Goal: Information Seeking & Learning: Find specific fact

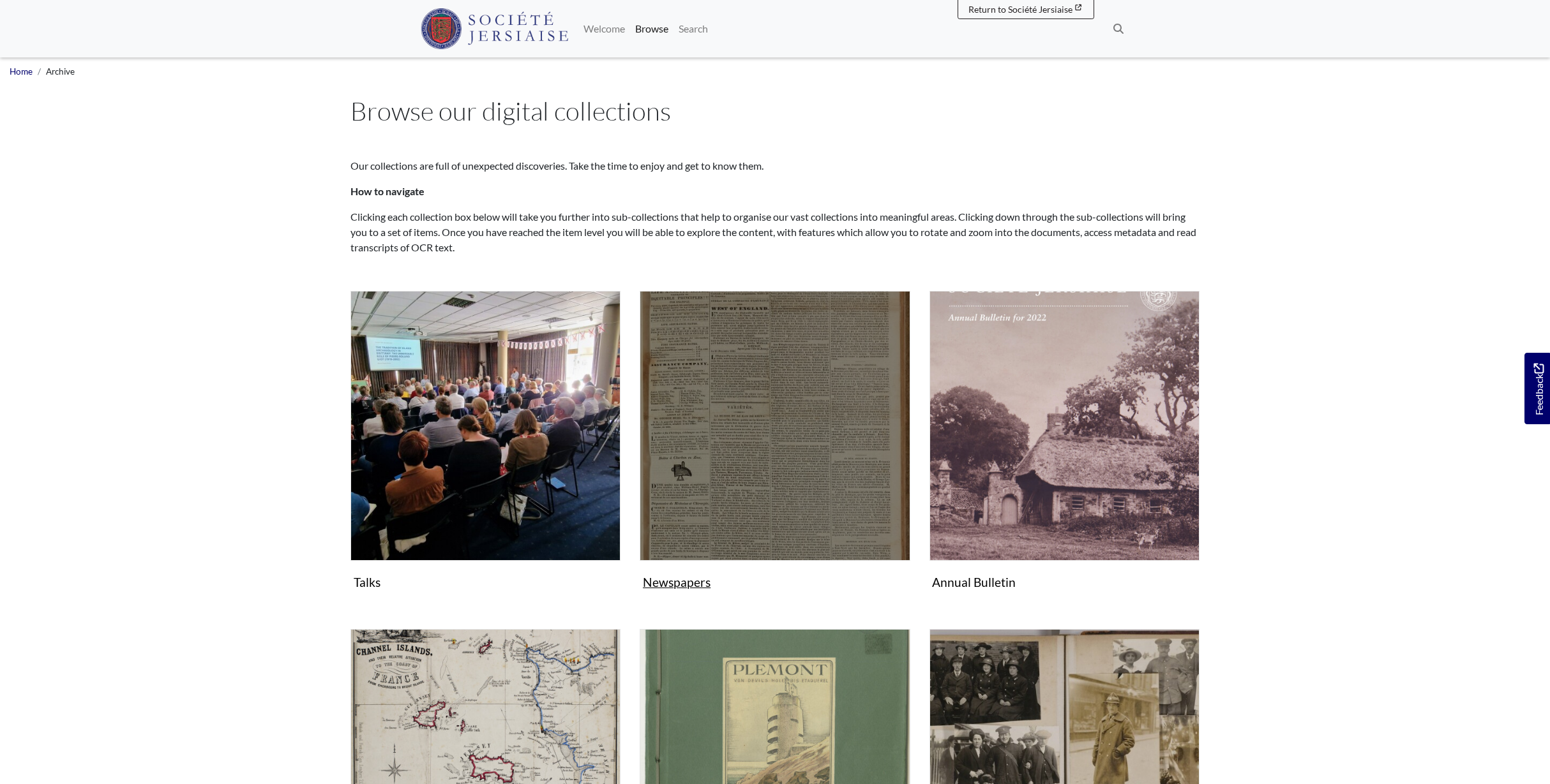
click at [814, 445] on img "Subcollection" at bounding box center [775, 425] width 270 height 270
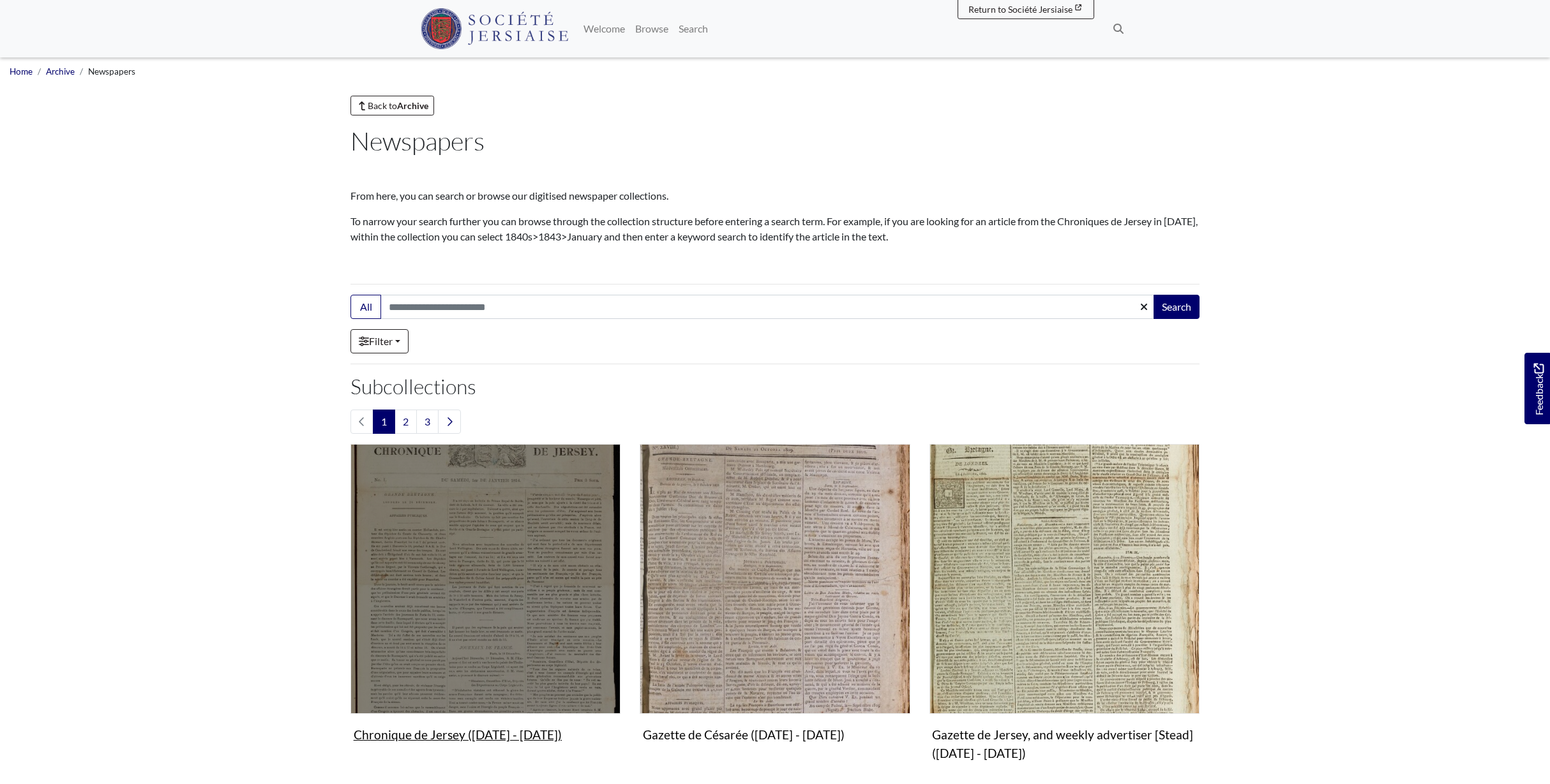
click at [502, 533] on img "Subcollection" at bounding box center [485, 579] width 270 height 270
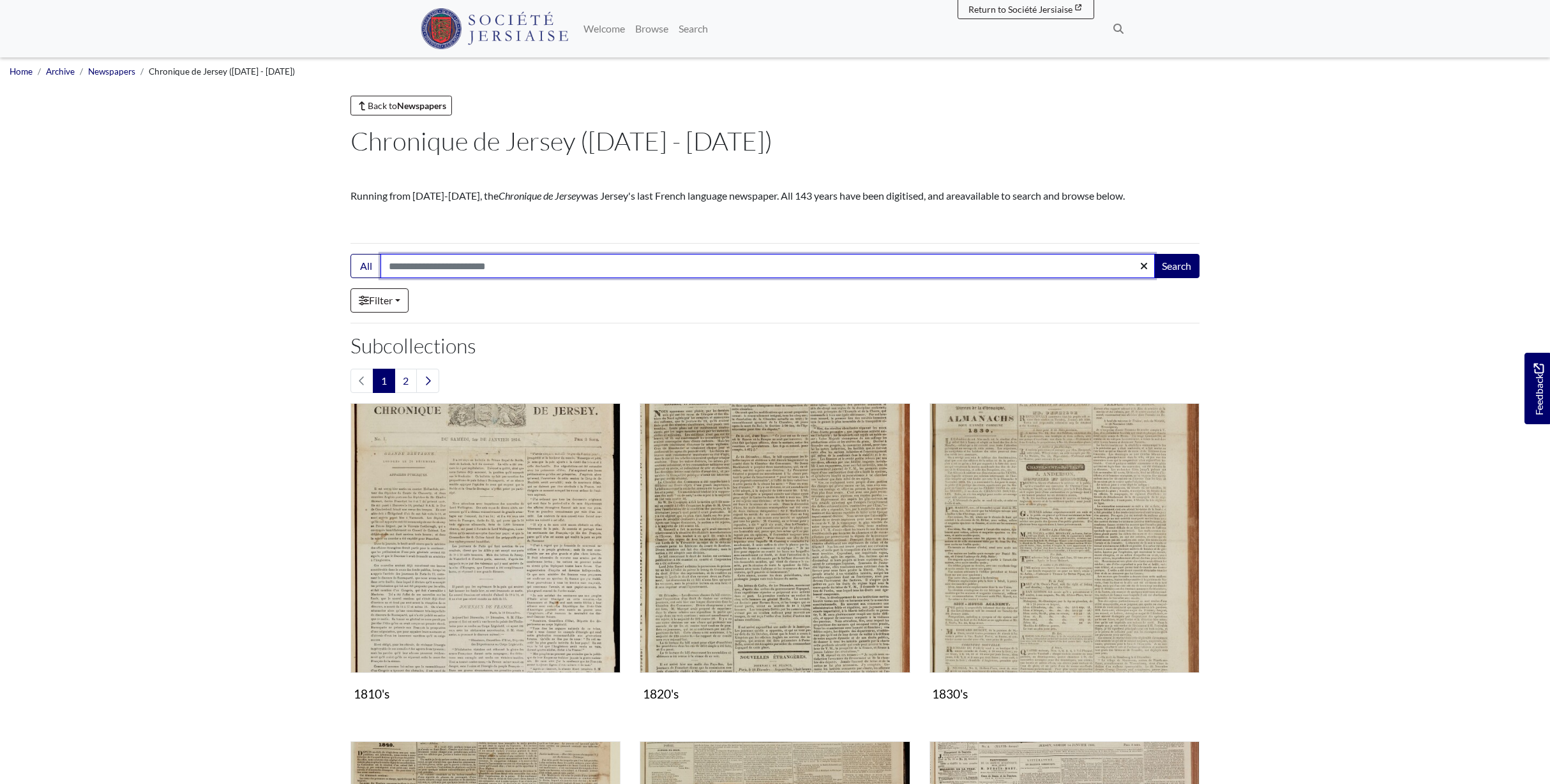
click at [461, 272] on input "Search:" at bounding box center [768, 266] width 775 height 24
type input "******"
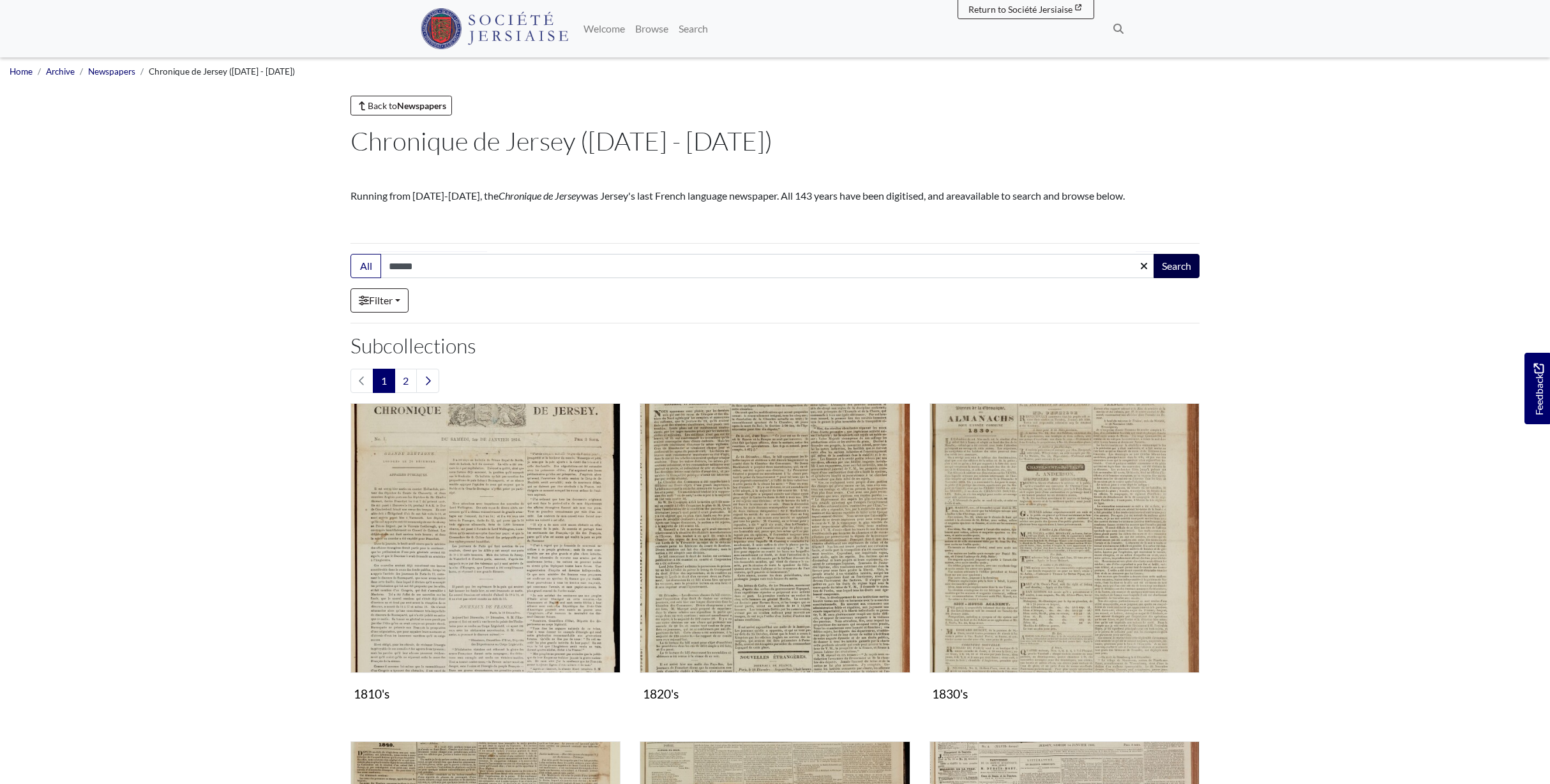
click at [1175, 268] on button "Search" at bounding box center [1176, 266] width 46 height 24
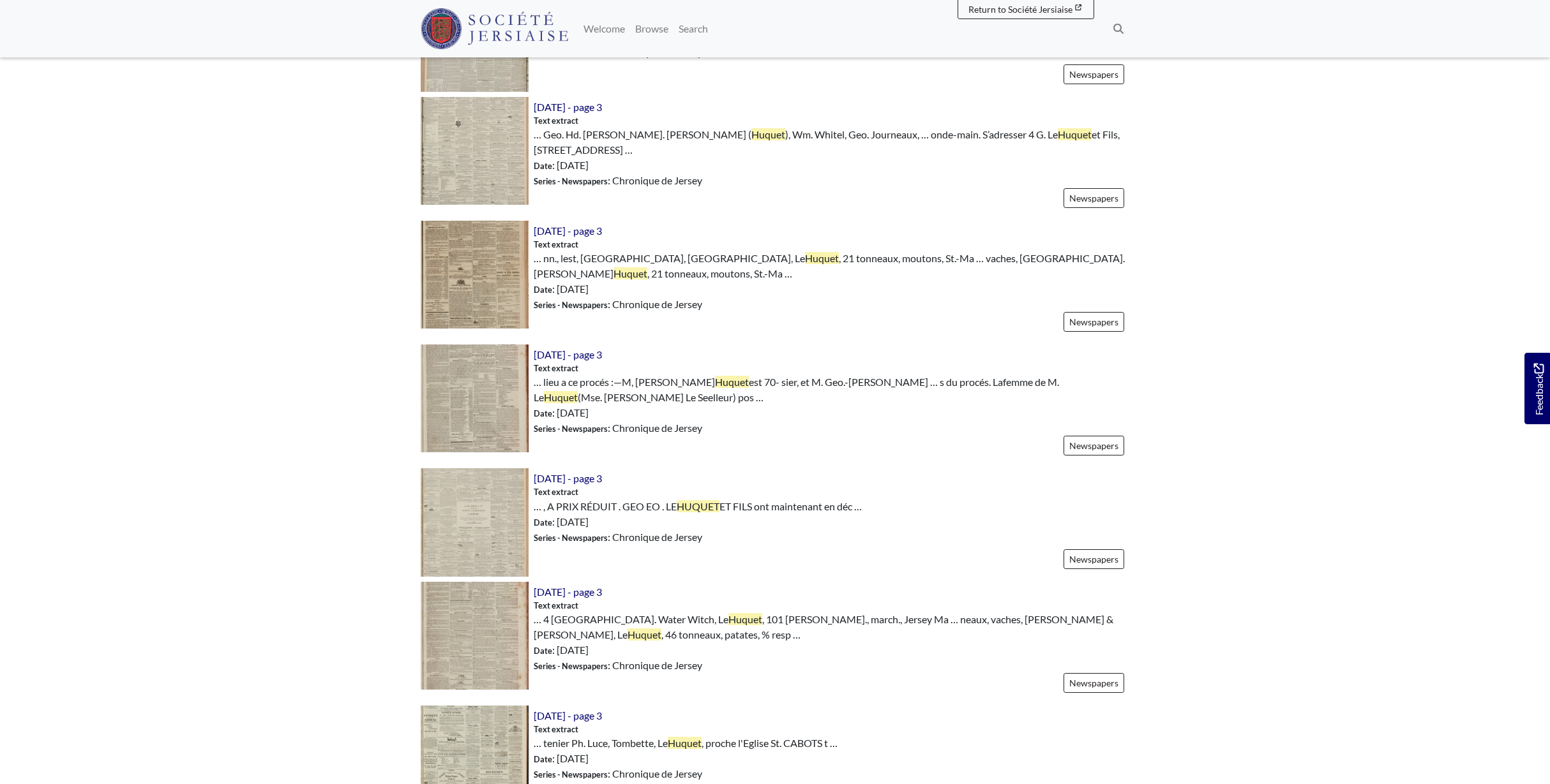
scroll to position [769, 0]
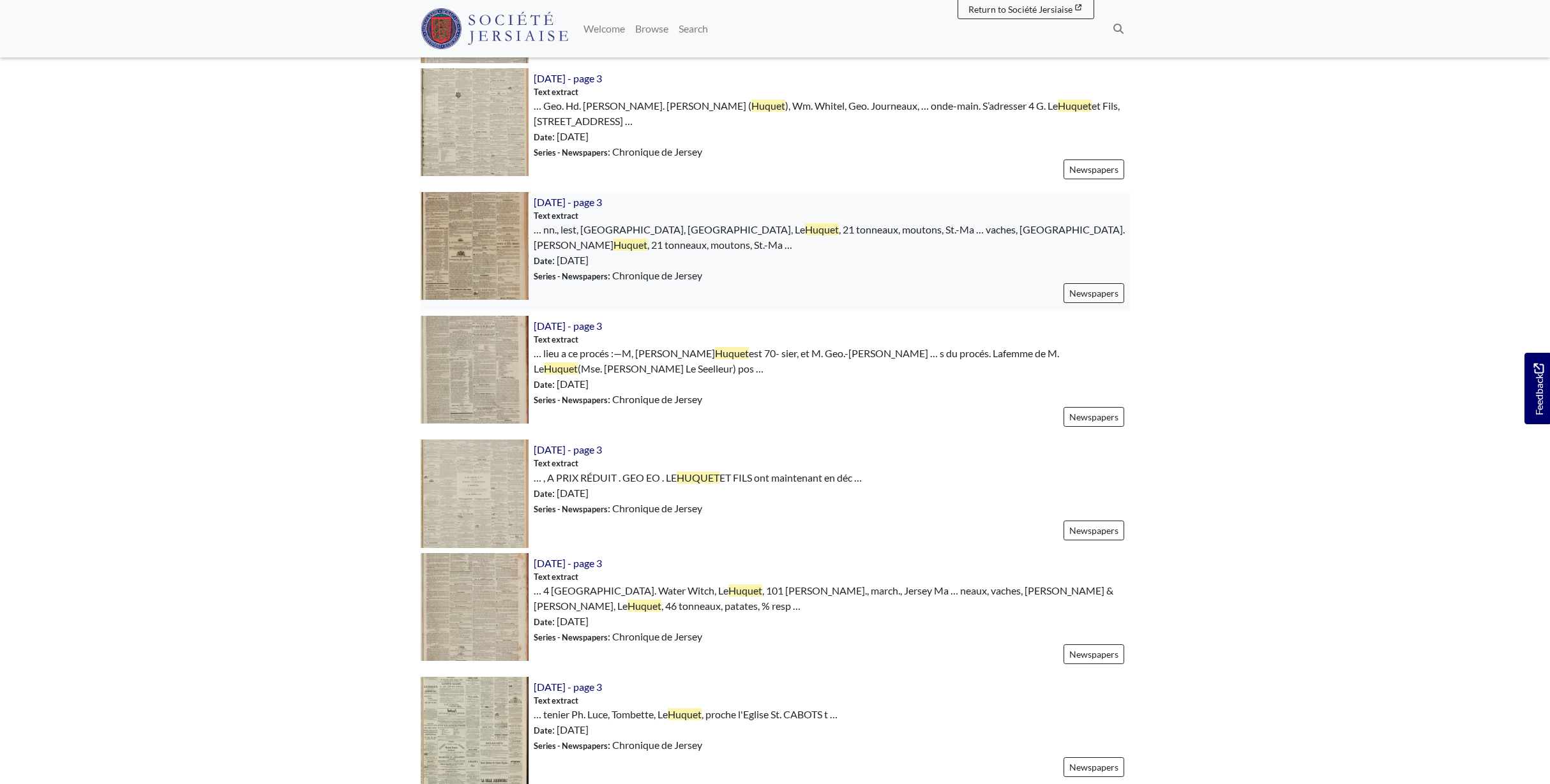
click at [481, 229] on img at bounding box center [474, 246] width 108 height 108
click at [471, 477] on img at bounding box center [474, 493] width 108 height 108
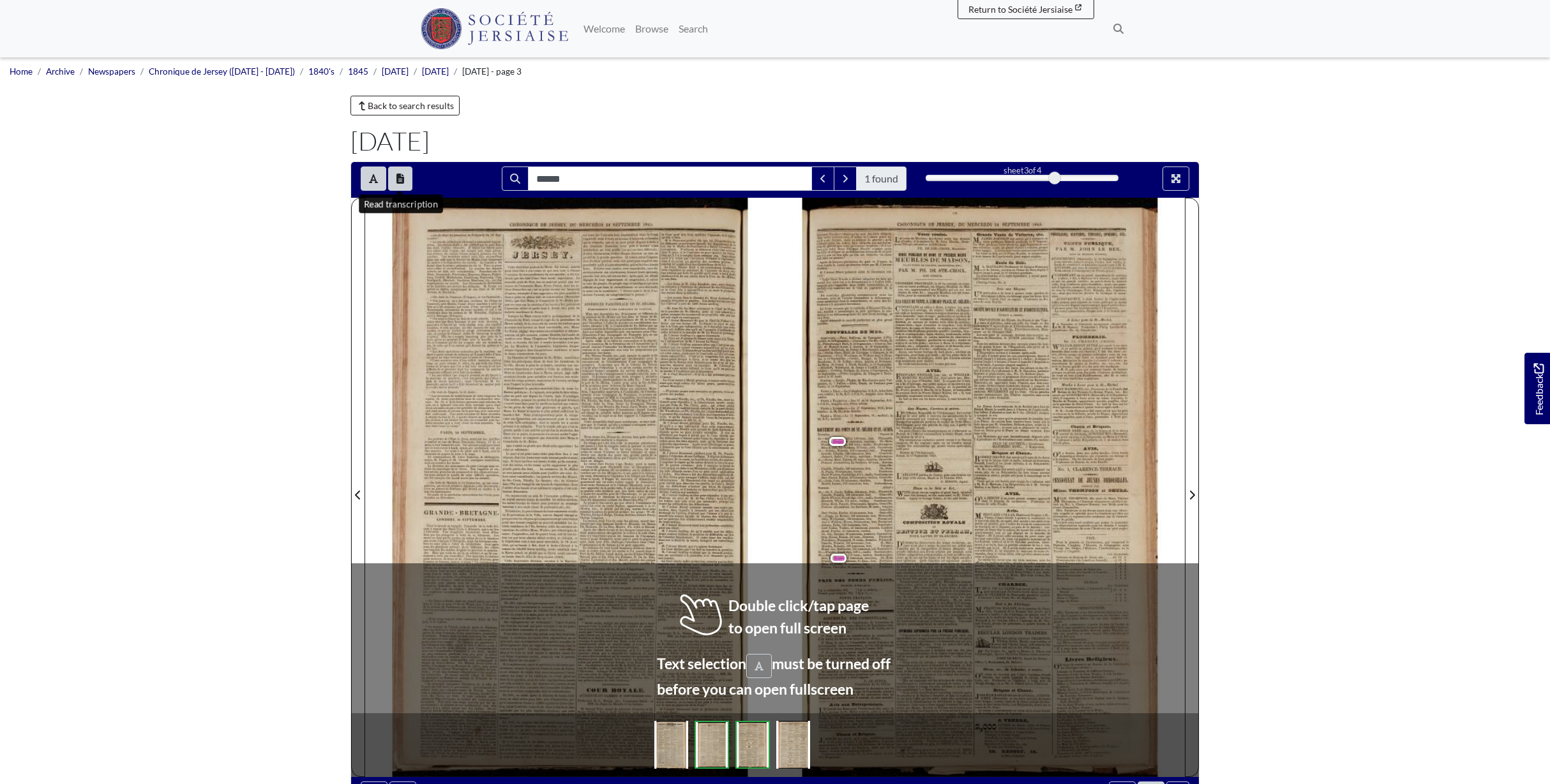
click at [397, 182] on icon "Open transcription window" at bounding box center [401, 178] width 8 height 10
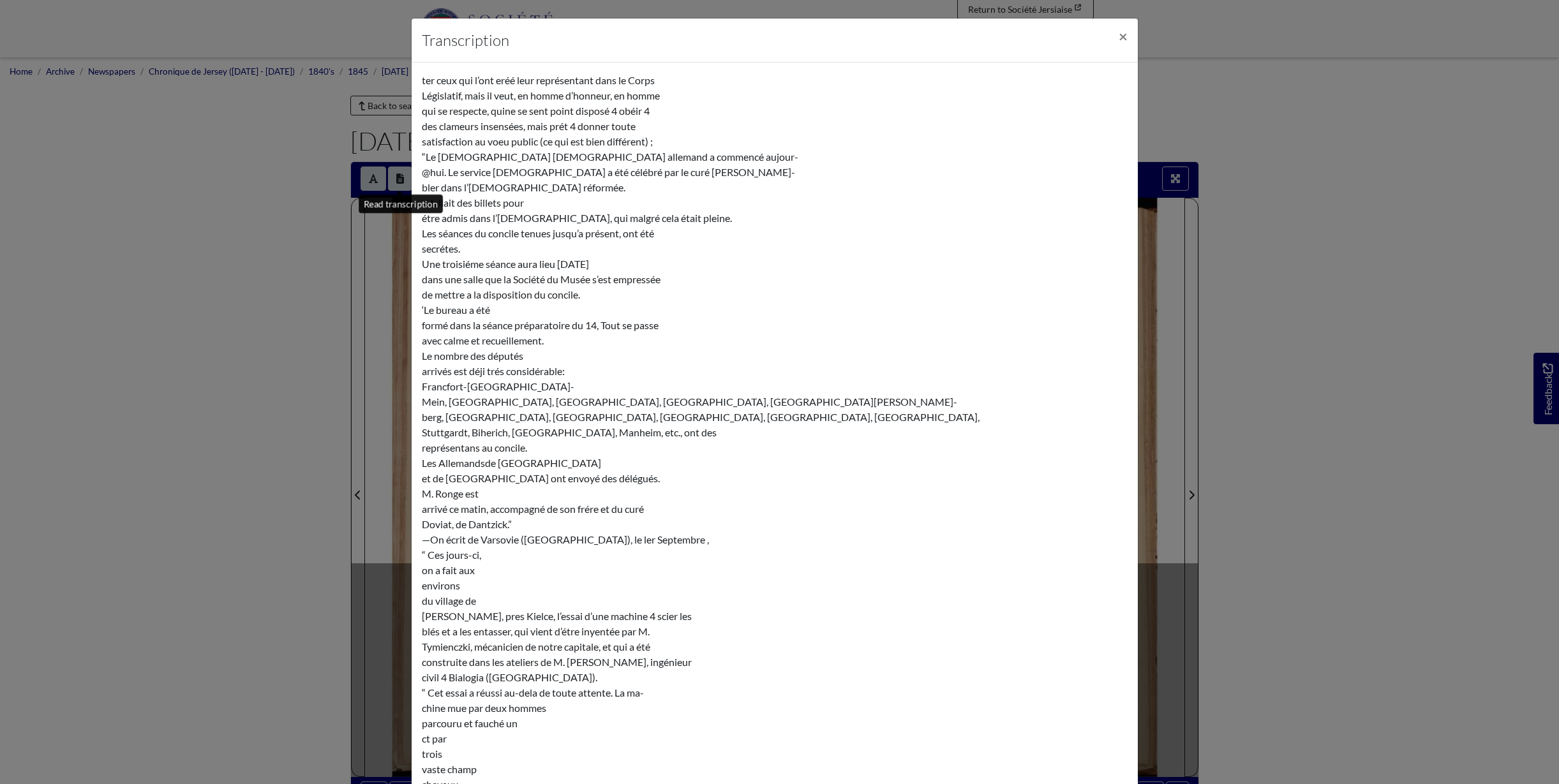
click at [397, 182] on div "Transcription × ter ceux qui l’ont eréé leur représentant dans le Corps Législa…" at bounding box center [780, 392] width 1559 height 784
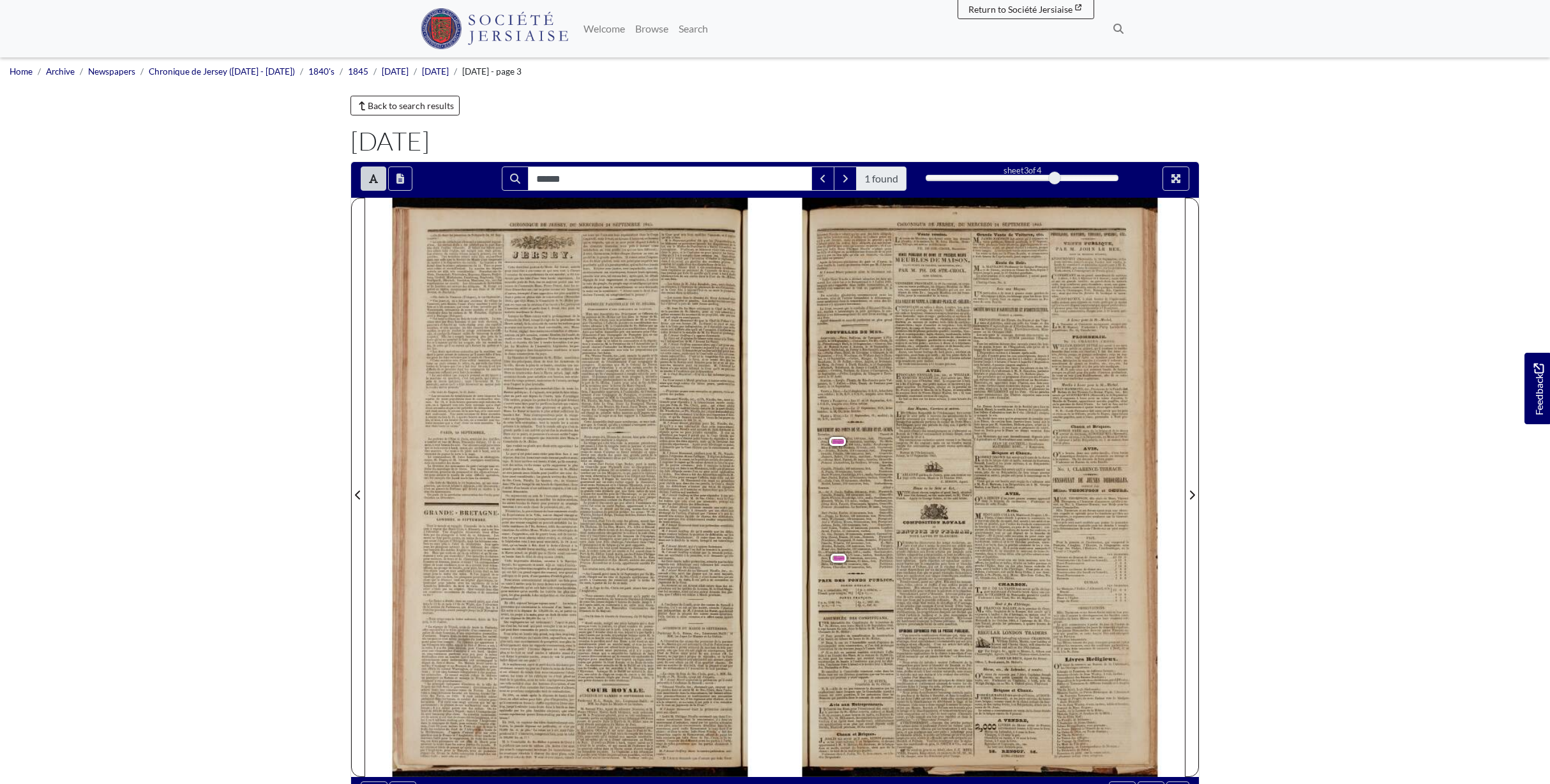
click at [857, 461] on span "Seelleur," at bounding box center [862, 461] width 14 height 5
click at [1178, 176] on icon "Full screen mode" at bounding box center [1175, 178] width 9 height 9
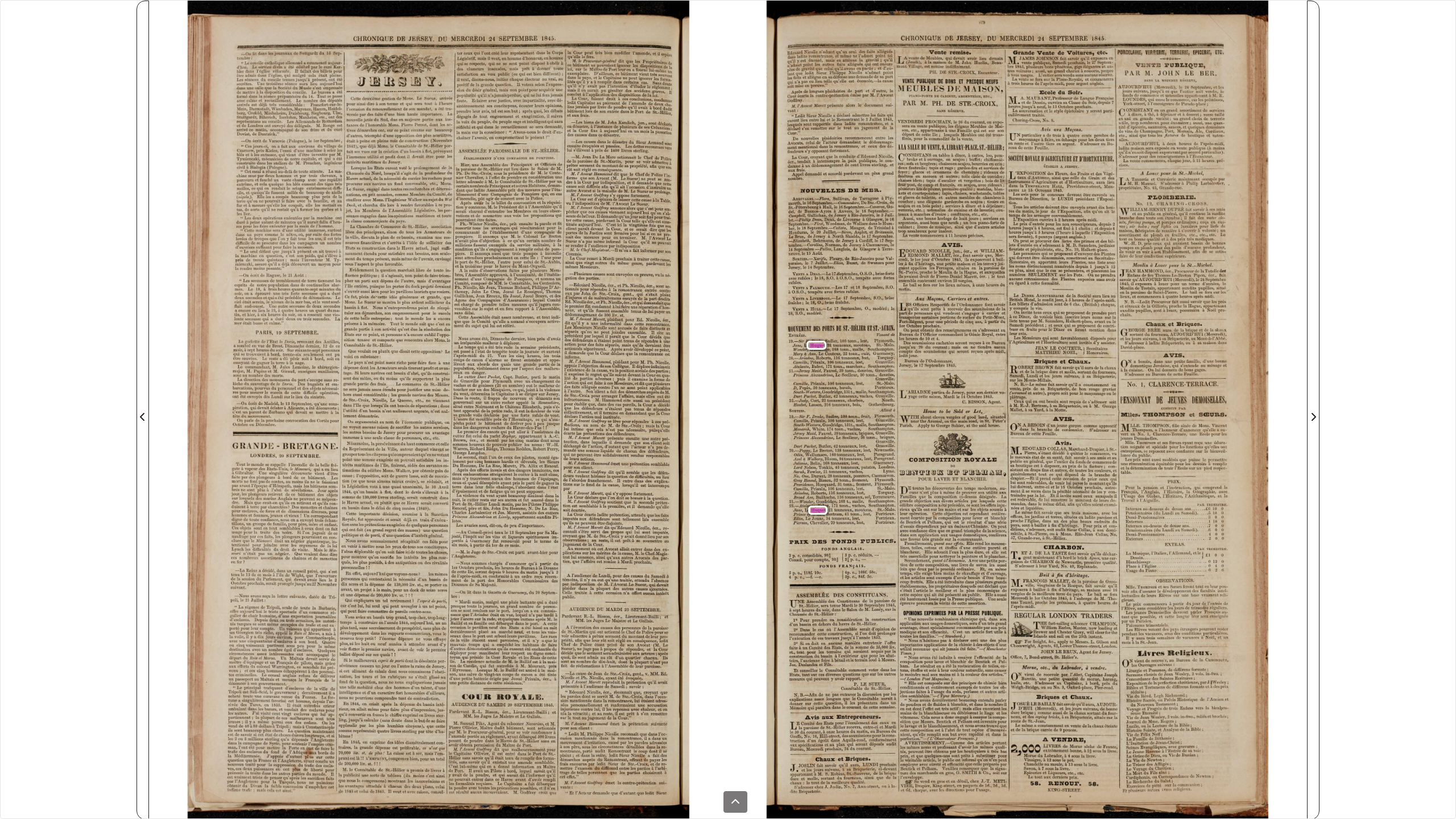
click at [869, 411] on div "et er CHRON IQUE DE JERSEY, DU MERCREDI Ite 24 SEPTEMBRE NT 1845. i eri Vente f…" at bounding box center [1036, 410] width 540 height 819
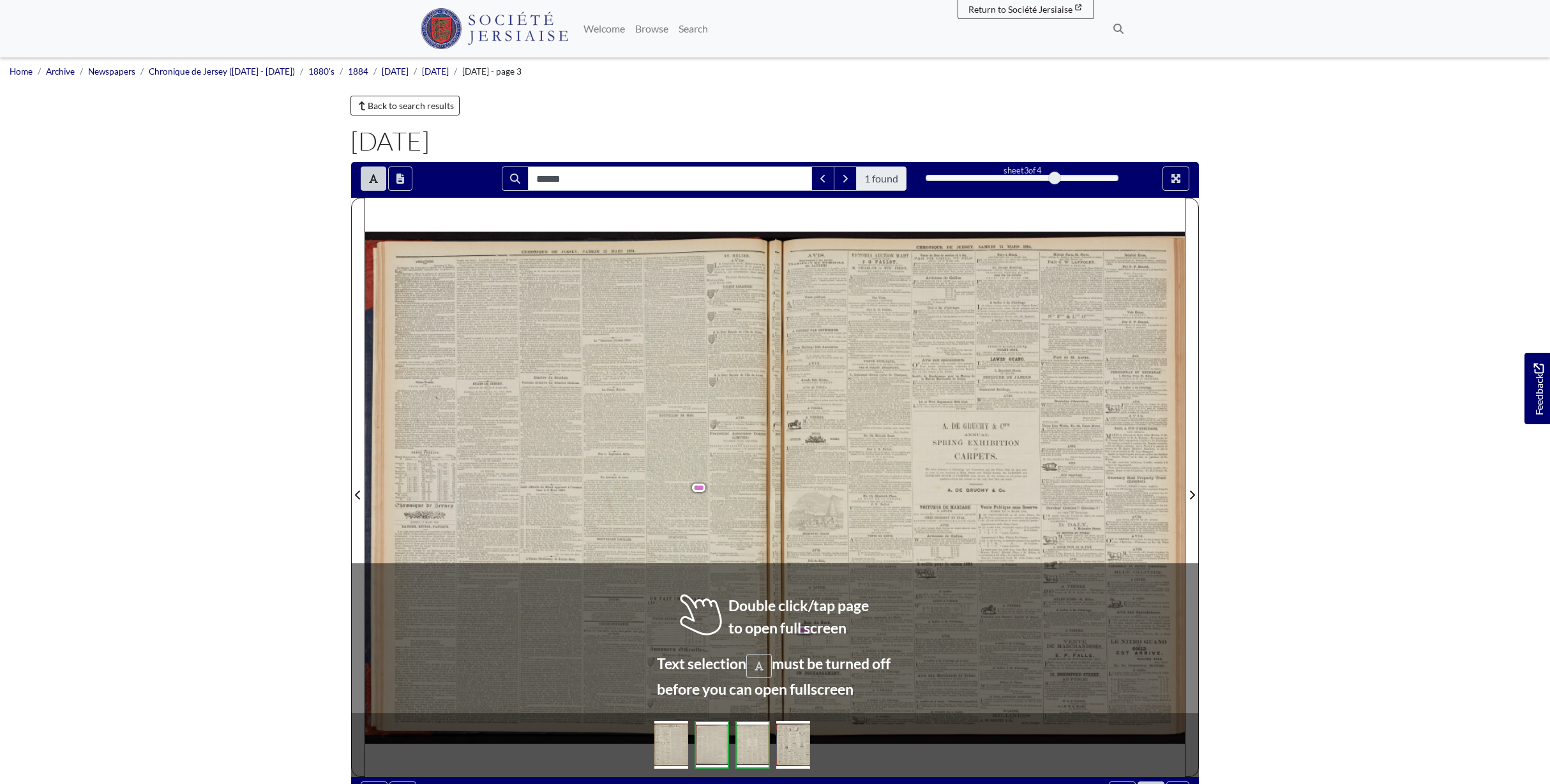
click at [677, 513] on span "Noel" at bounding box center [692, 513] width 31 height 5
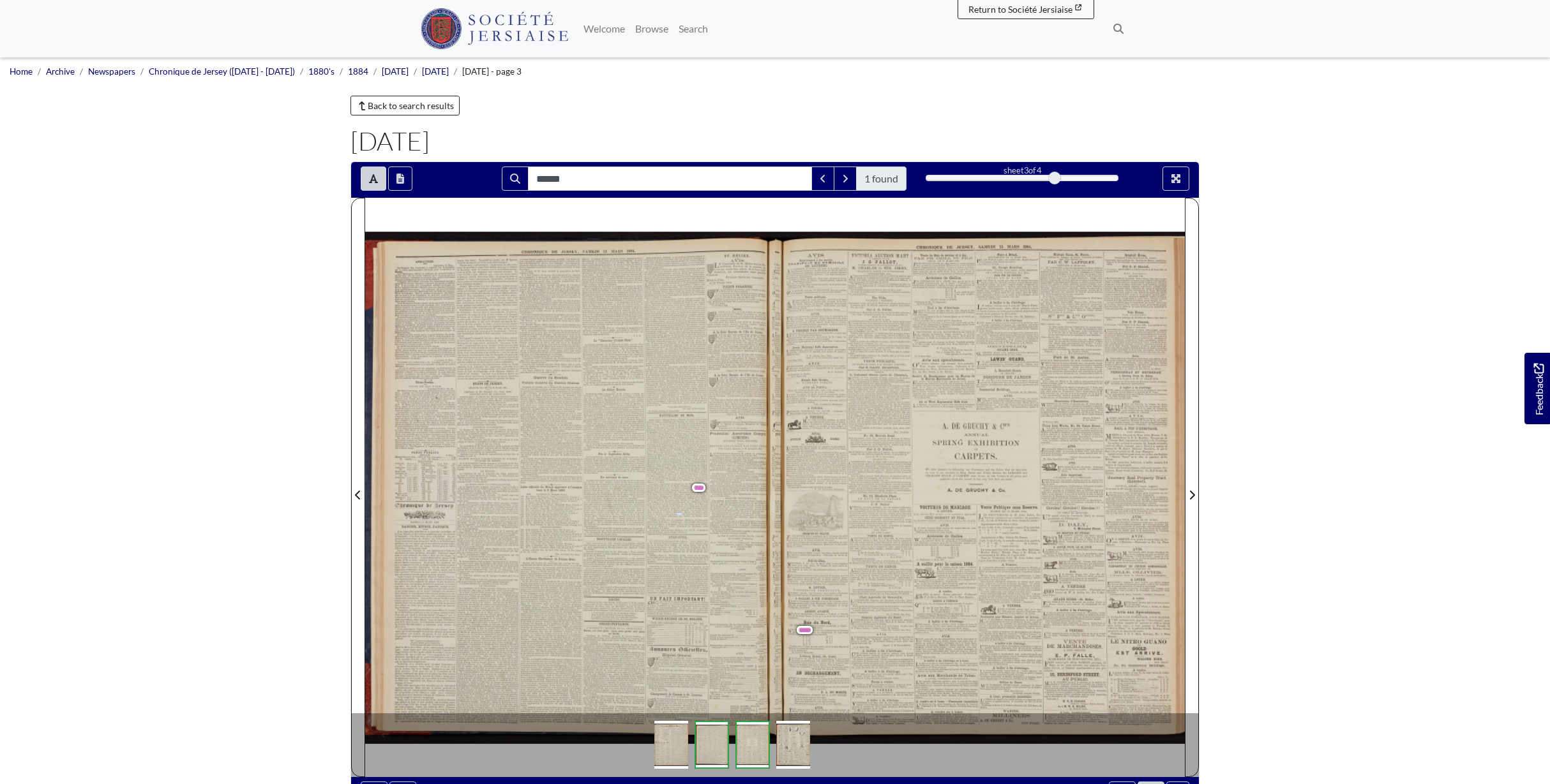
click at [677, 513] on span "Noel" at bounding box center [692, 513] width 31 height 5
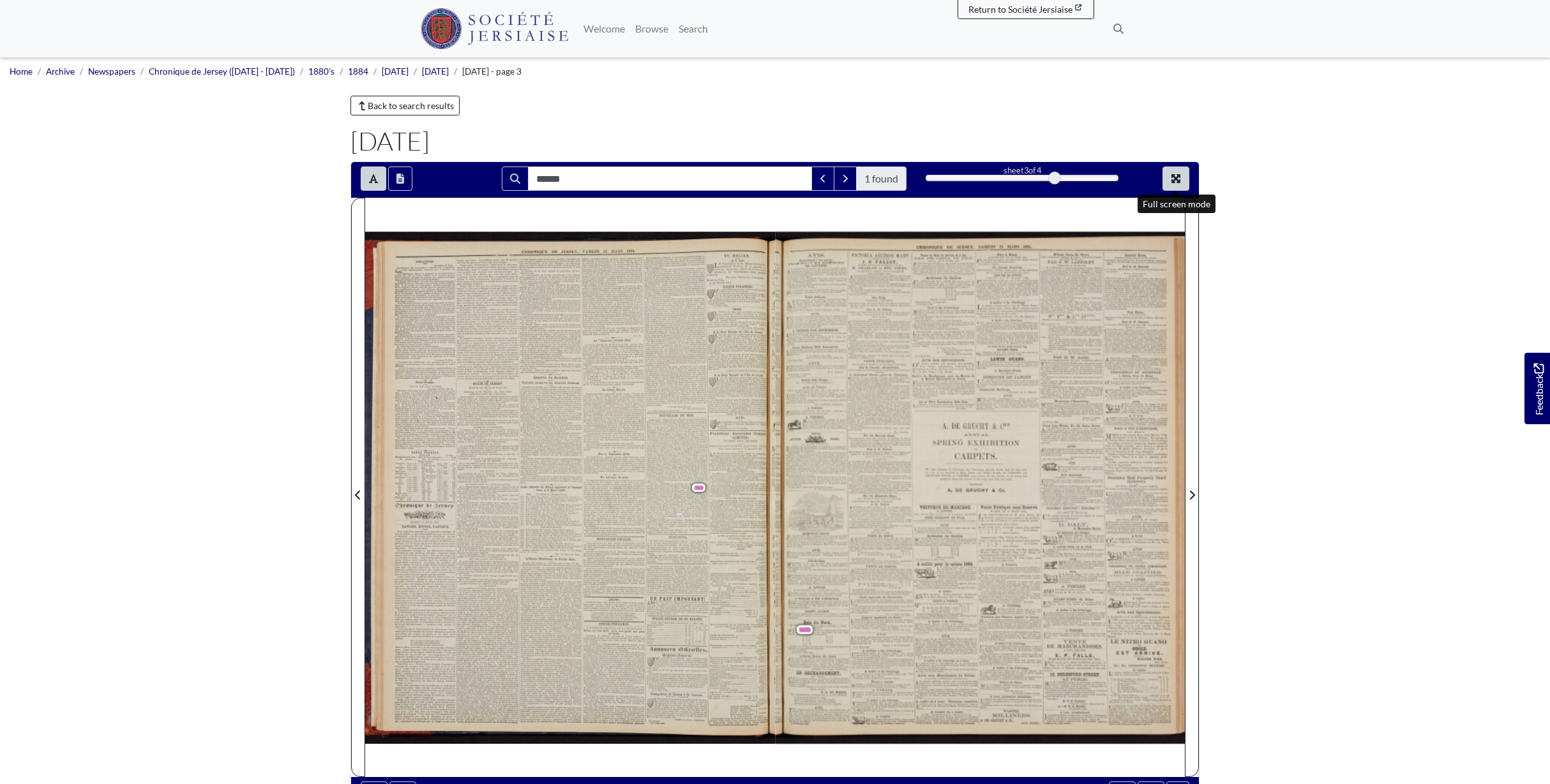
click at [1175, 179] on icon "Full screen mode" at bounding box center [1175, 178] width 9 height 9
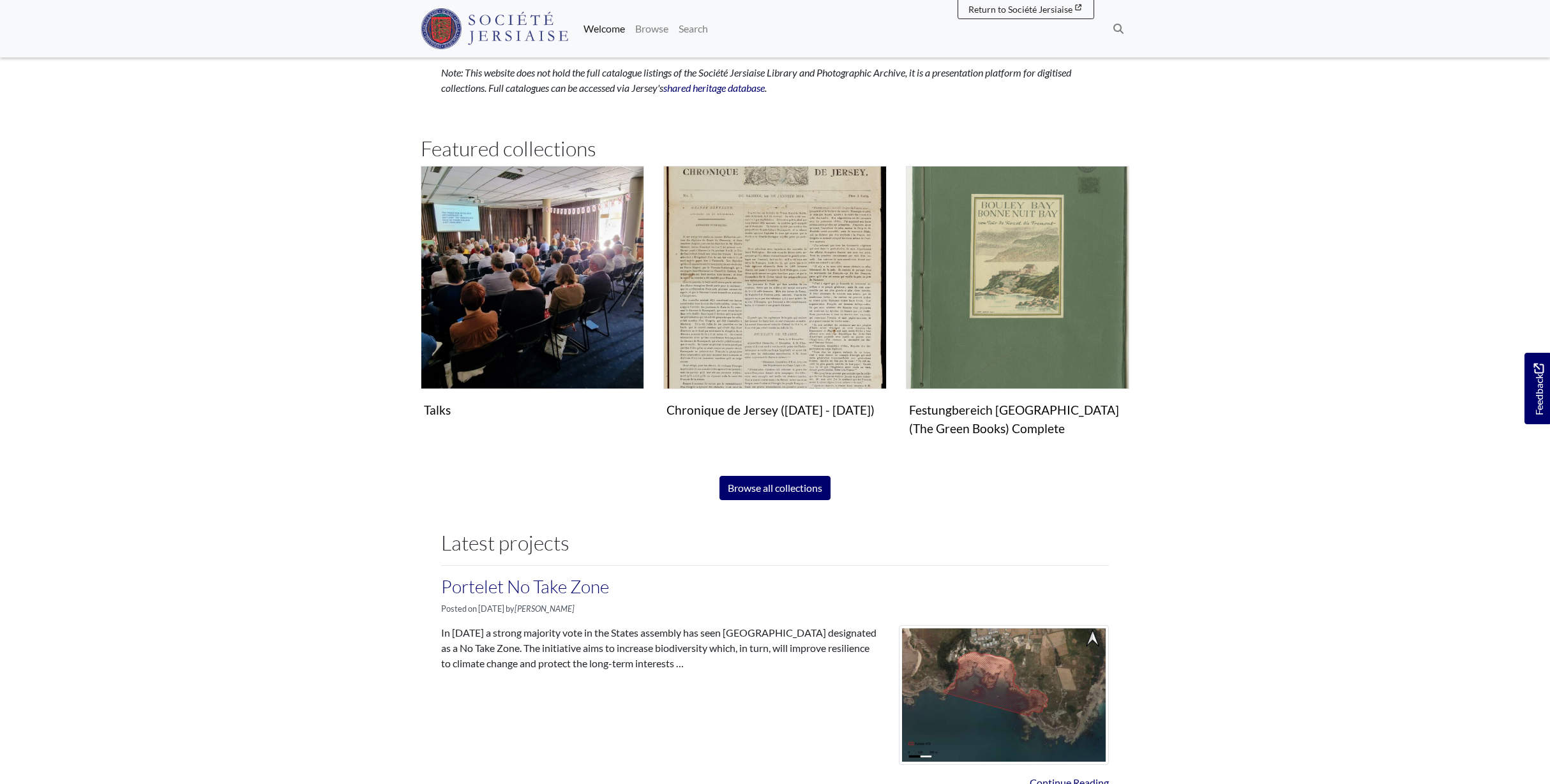
scroll to position [812, 0]
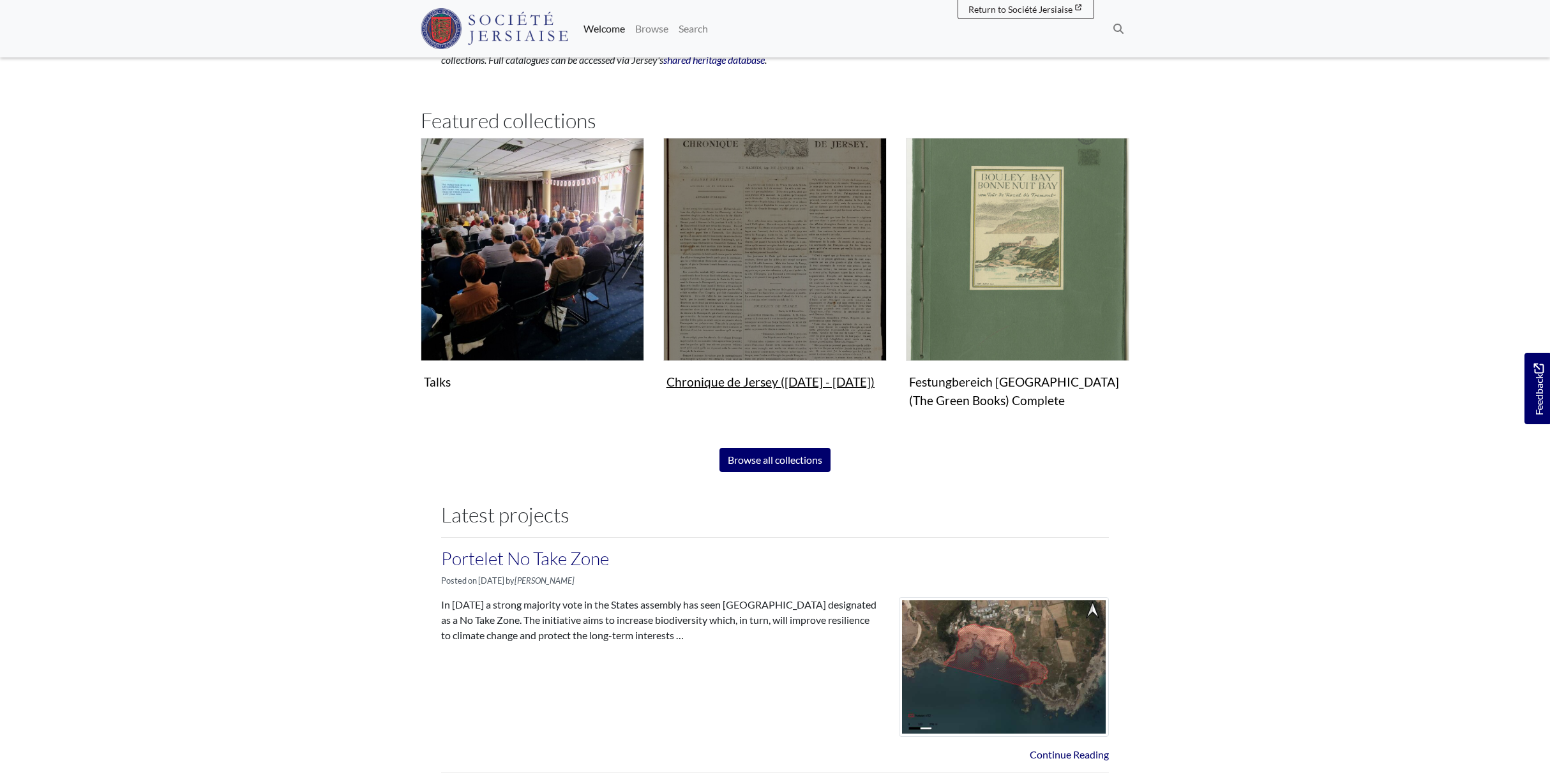
click at [712, 243] on img "Subcollection" at bounding box center [775, 249] width 223 height 223
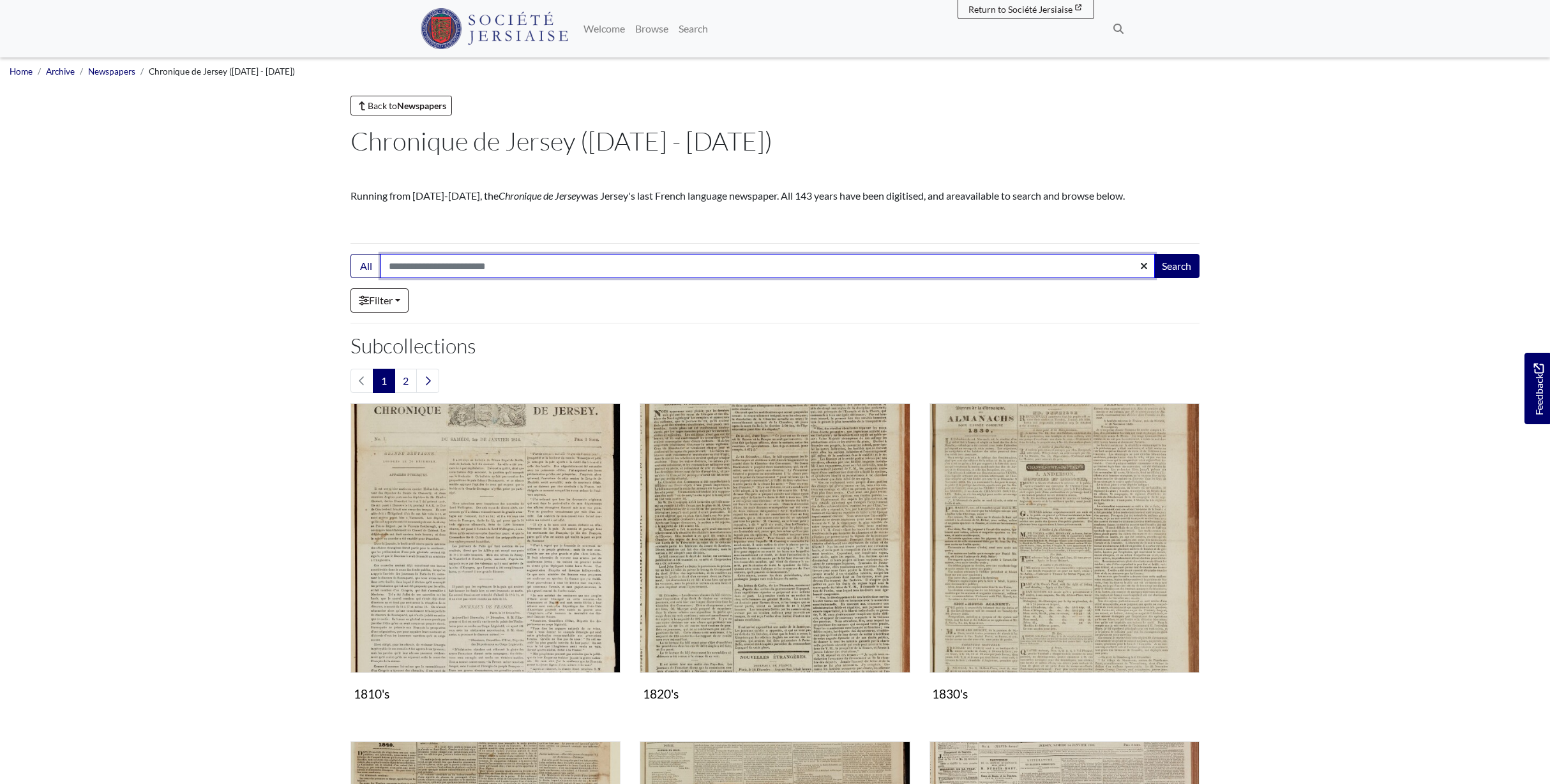
click at [452, 267] on input "Search:" at bounding box center [768, 266] width 775 height 24
type input "**********"
click at [1175, 266] on button "Search" at bounding box center [1176, 266] width 46 height 24
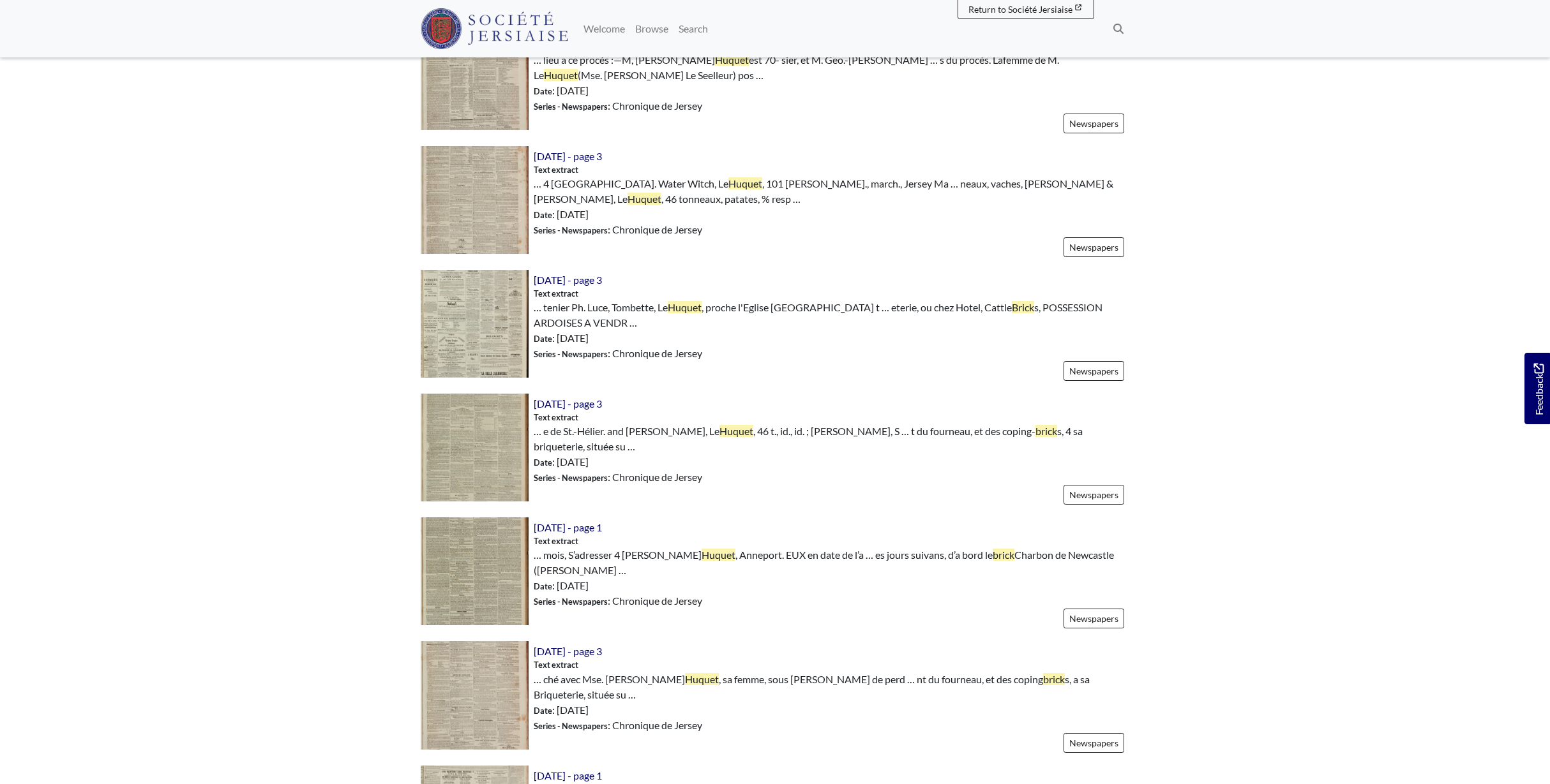
scroll to position [735, 0]
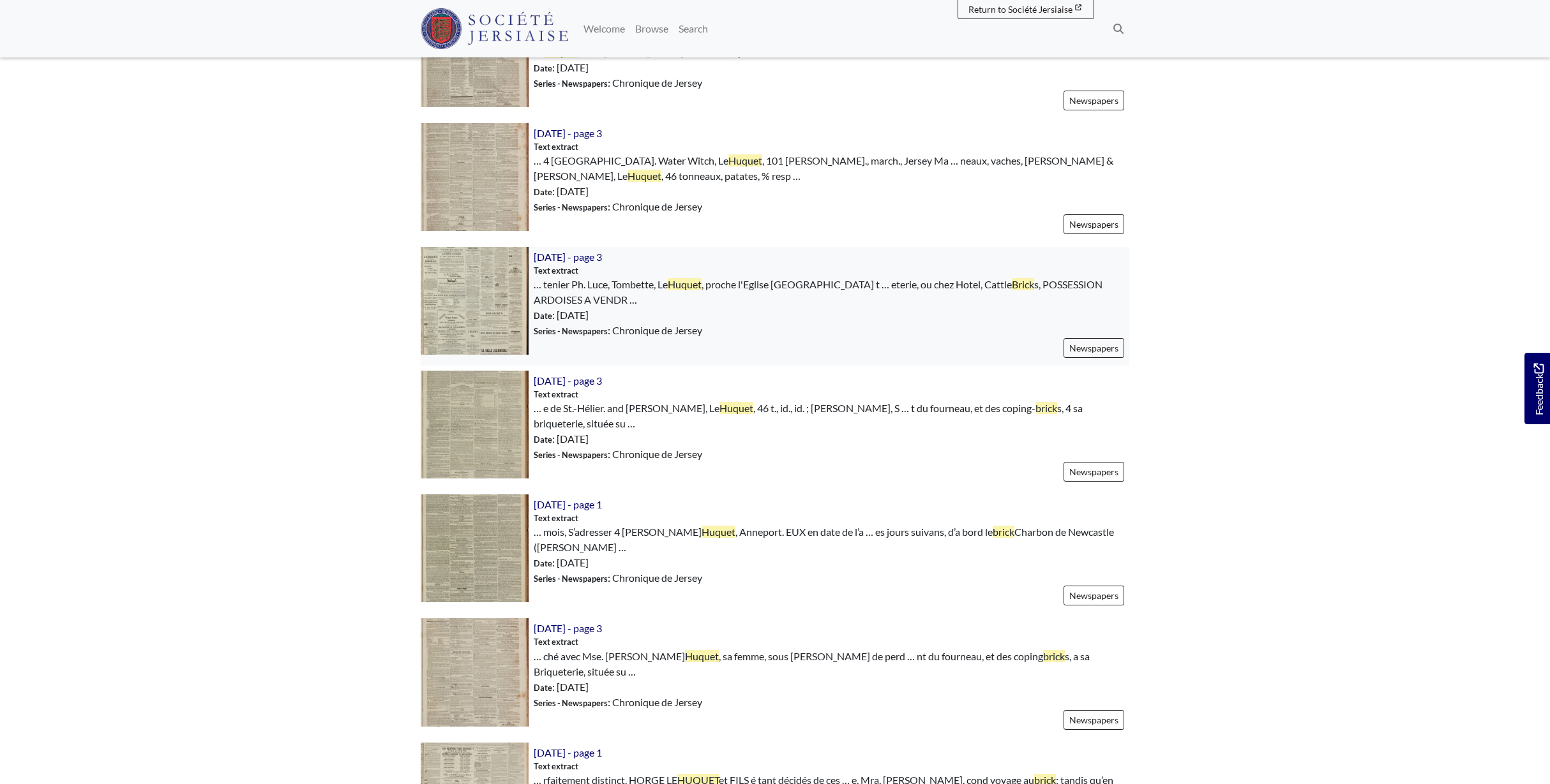
click at [477, 275] on img at bounding box center [474, 300] width 108 height 108
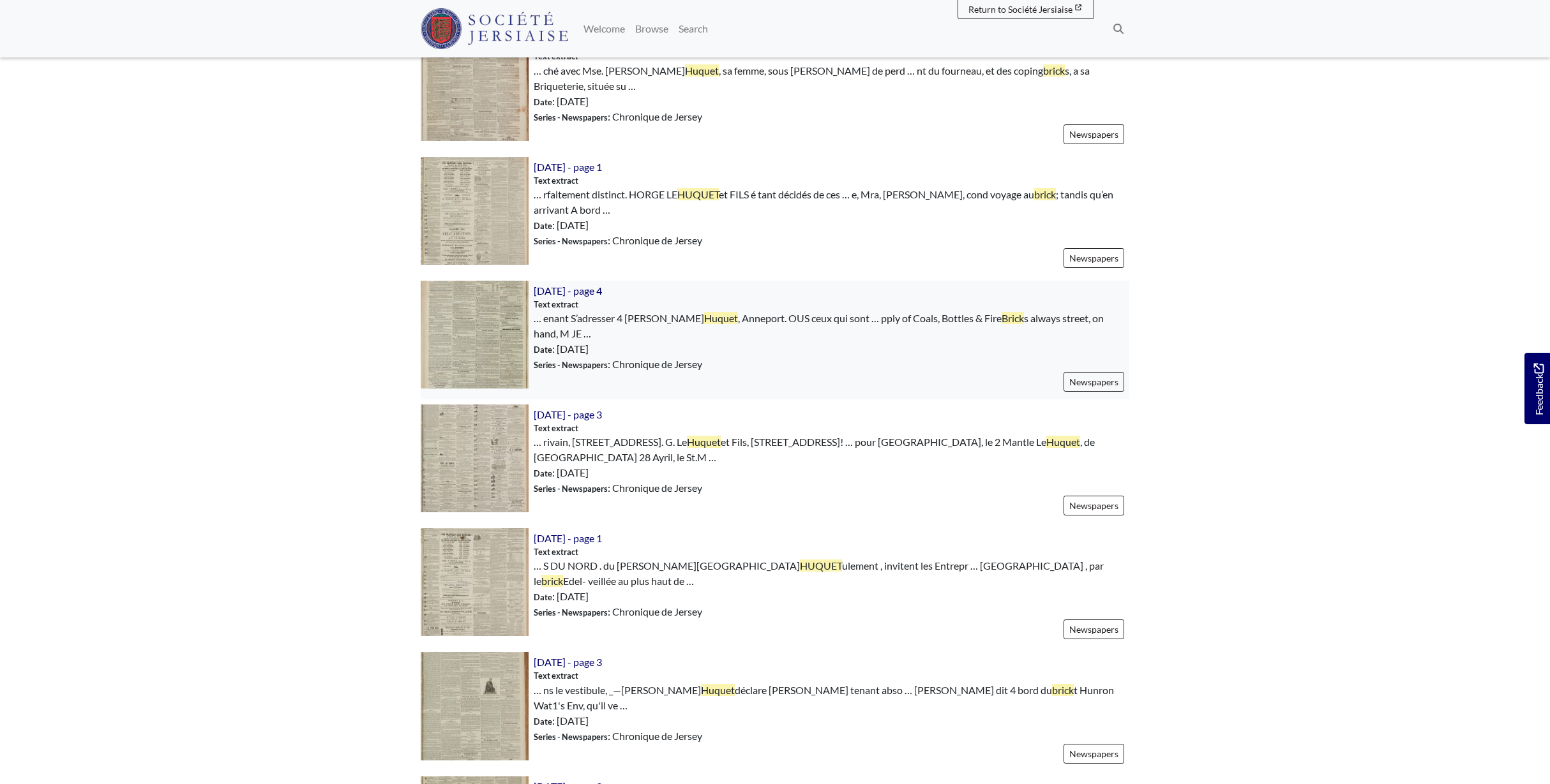
scroll to position [1331, 0]
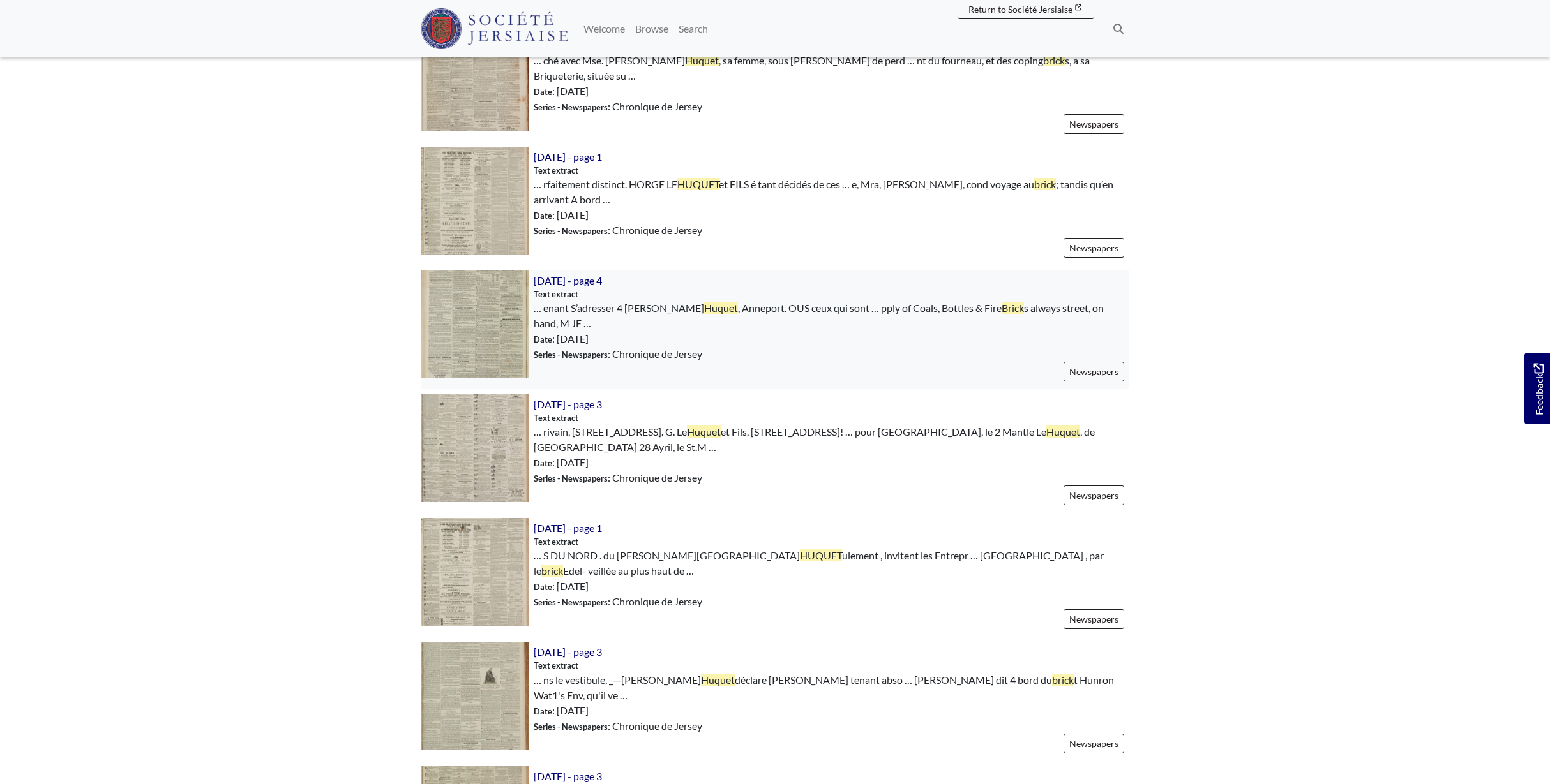
click at [465, 310] on img at bounding box center [474, 324] width 108 height 108
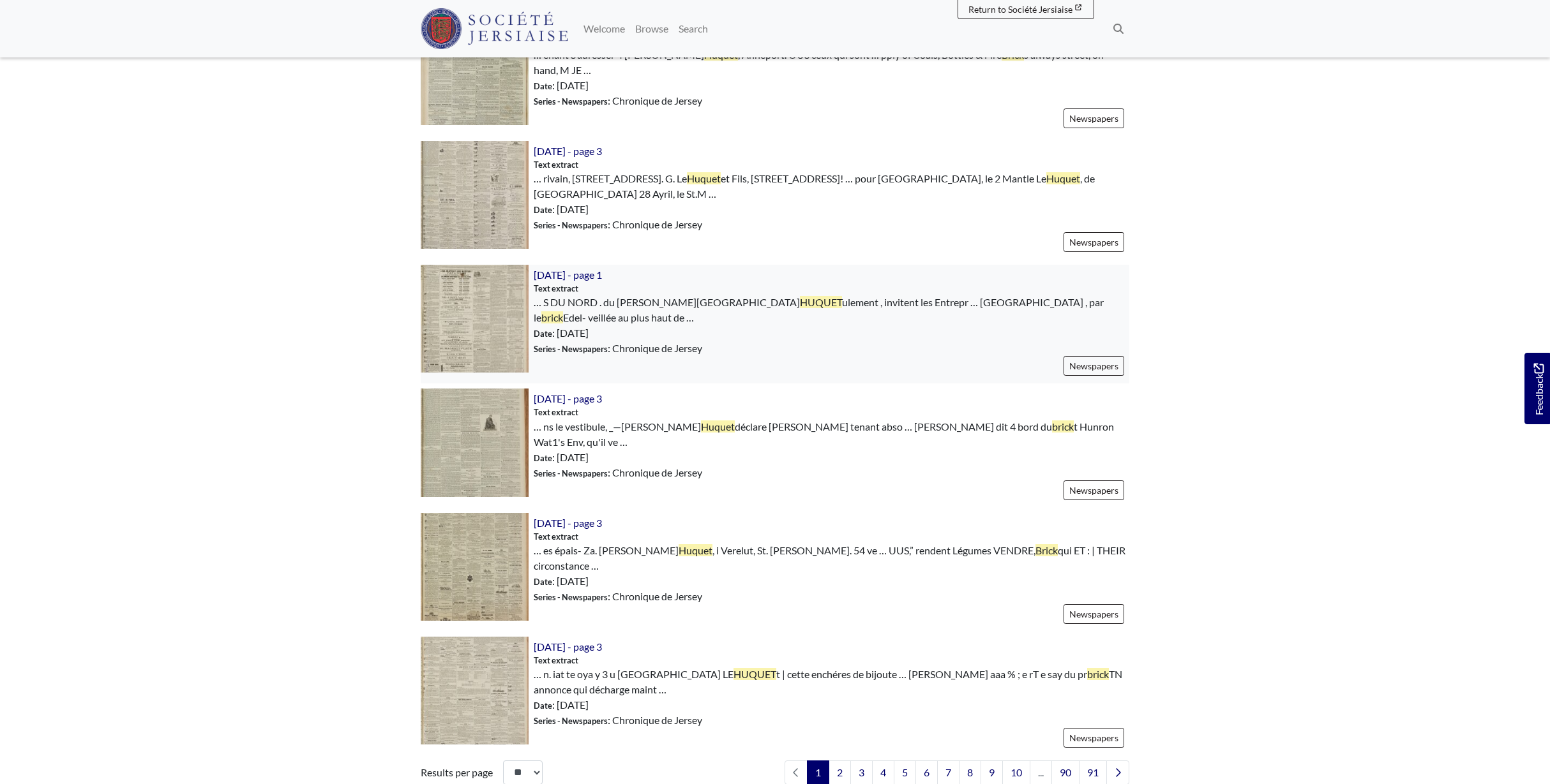
scroll to position [1592, 0]
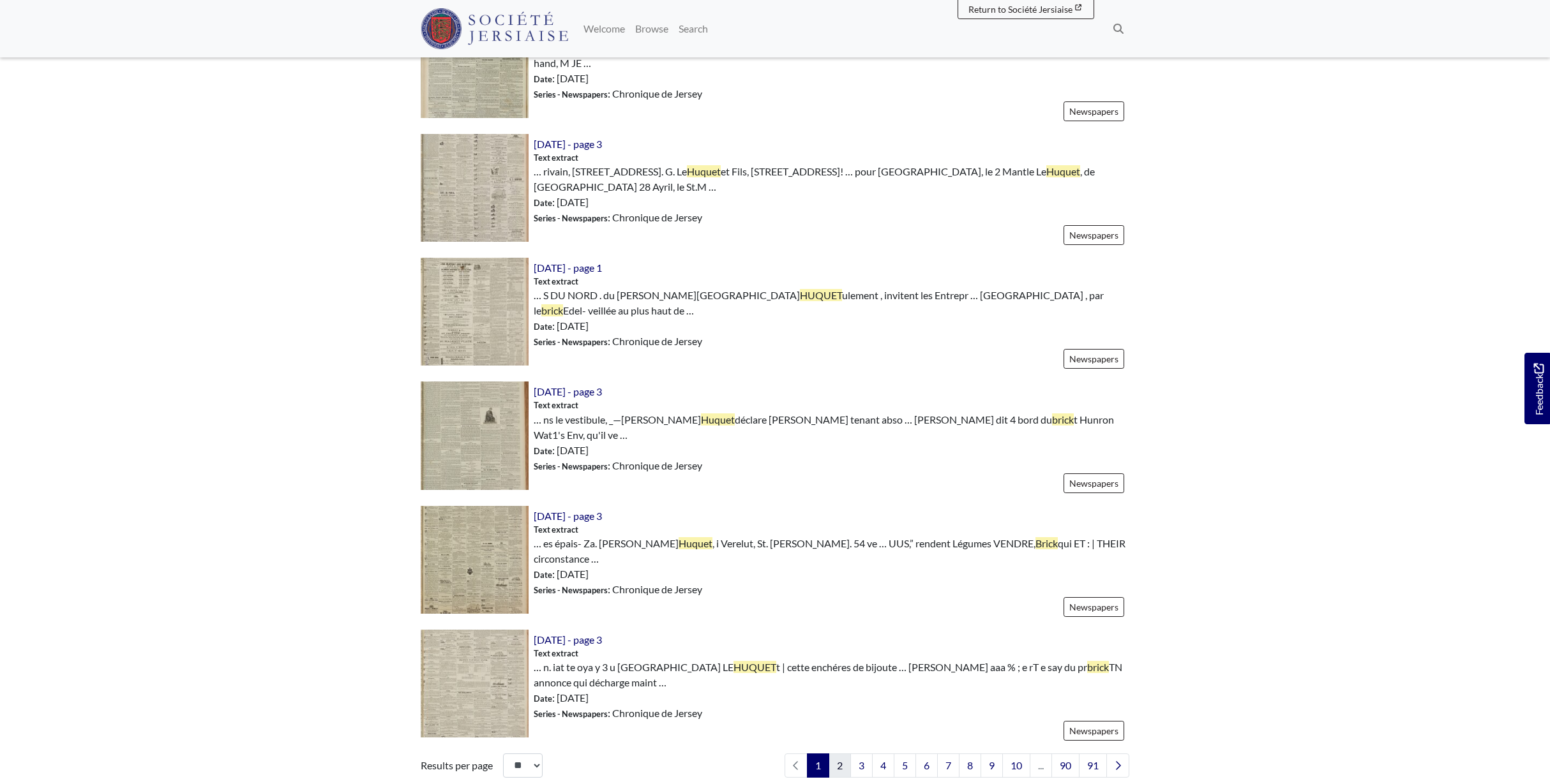
click at [836, 753] on link "2" at bounding box center [839, 765] width 23 height 24
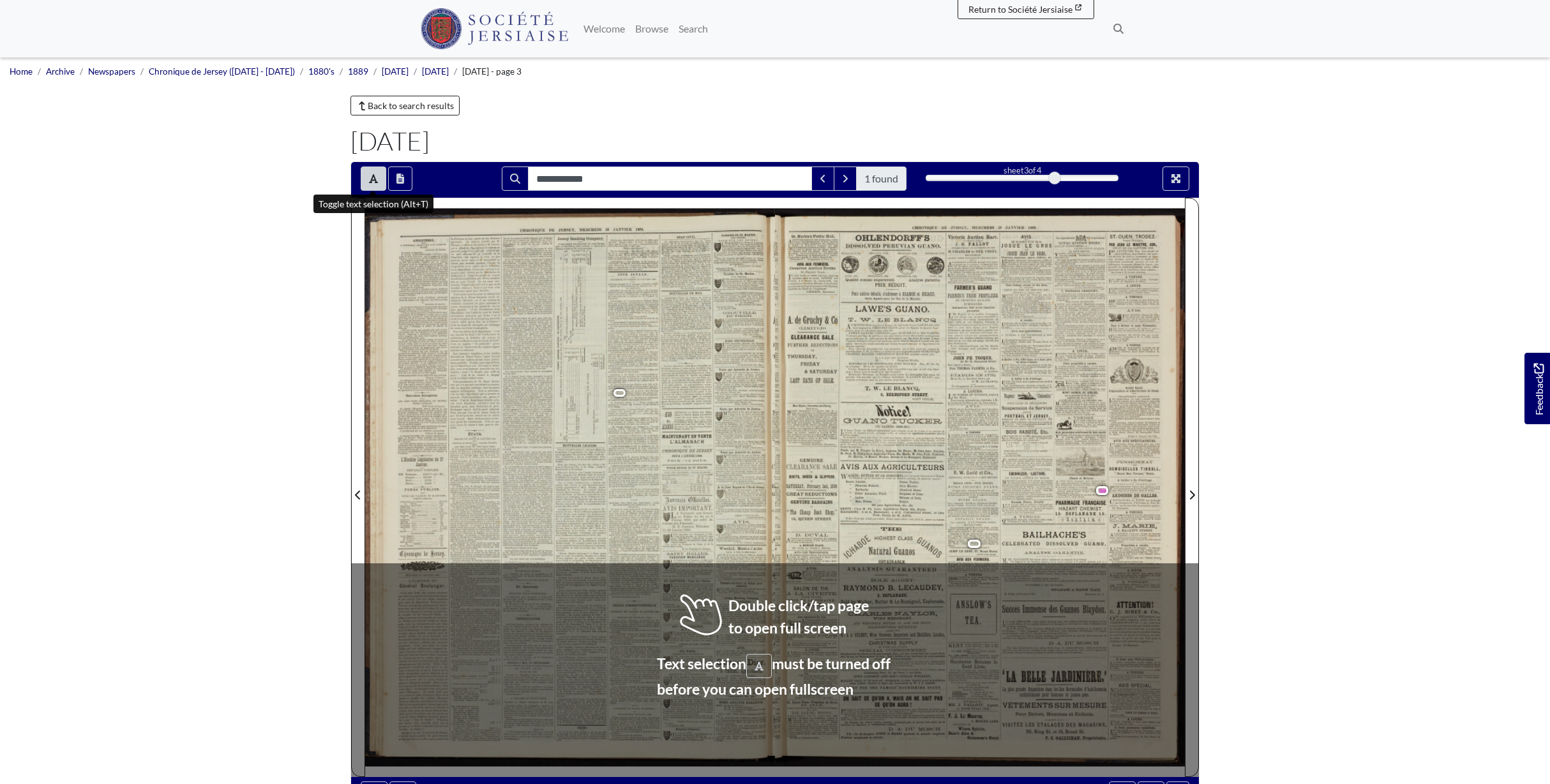
click at [374, 182] on icon "Toggle text selection (Alt+T)" at bounding box center [373, 178] width 9 height 10
click at [1075, 484] on div at bounding box center [979, 488] width 410 height 579
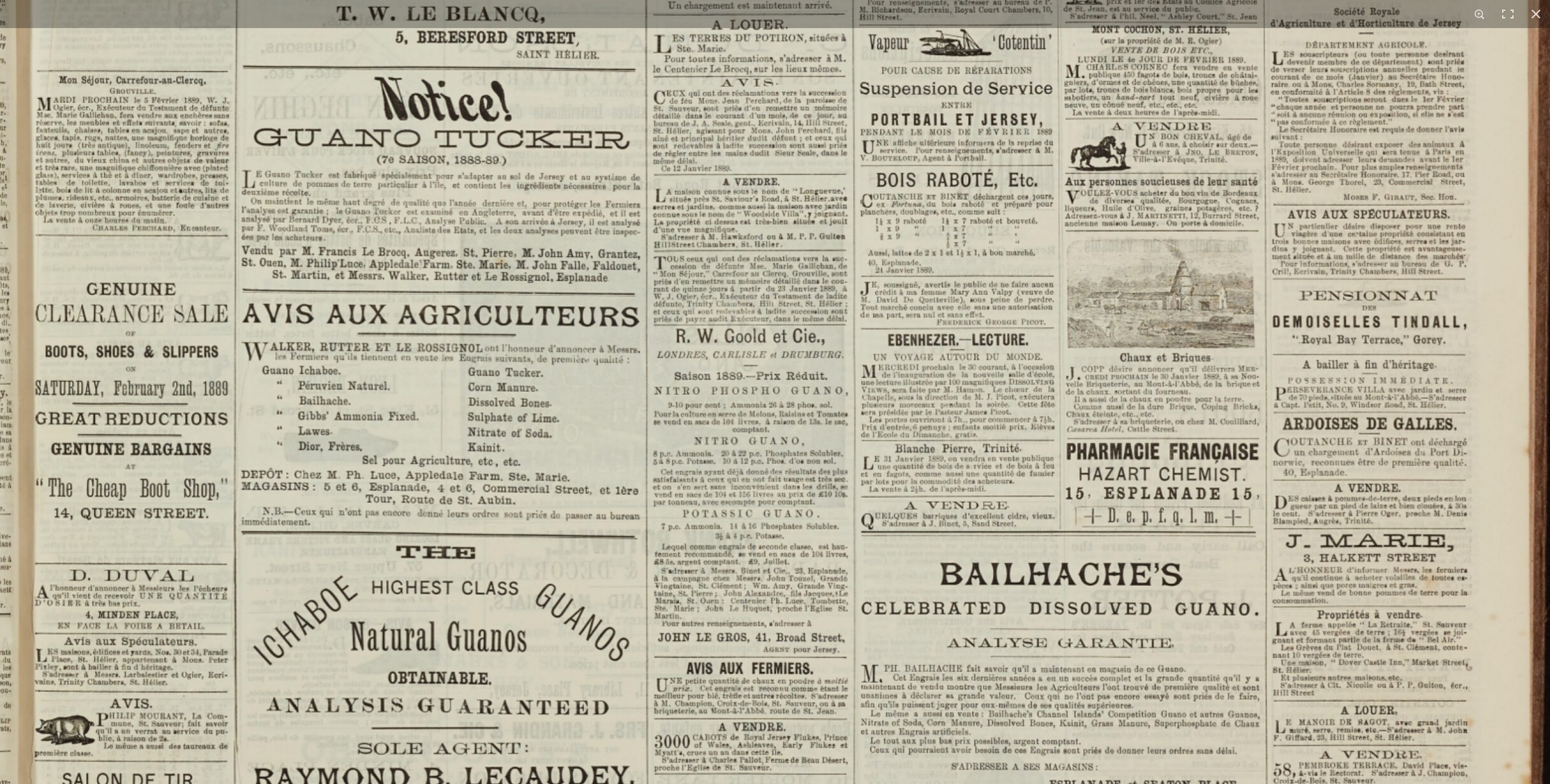
click at [1050, 450] on img at bounding box center [775, 392] width 1570 height 2218
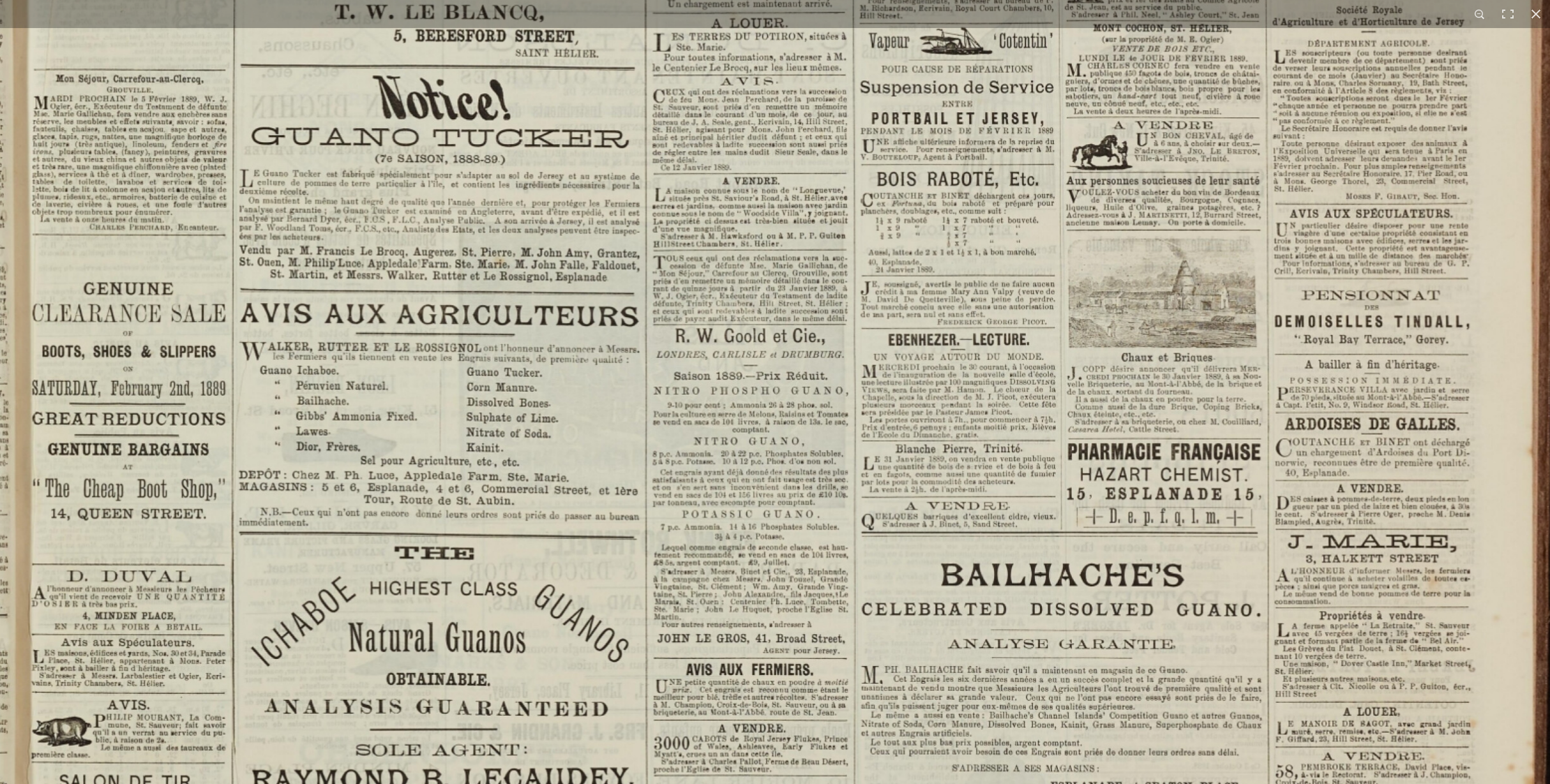
click at [1050, 450] on img at bounding box center [776, 392] width 1577 height 2227
click at [1192, 421] on img at bounding box center [775, 392] width 1579 height 2233
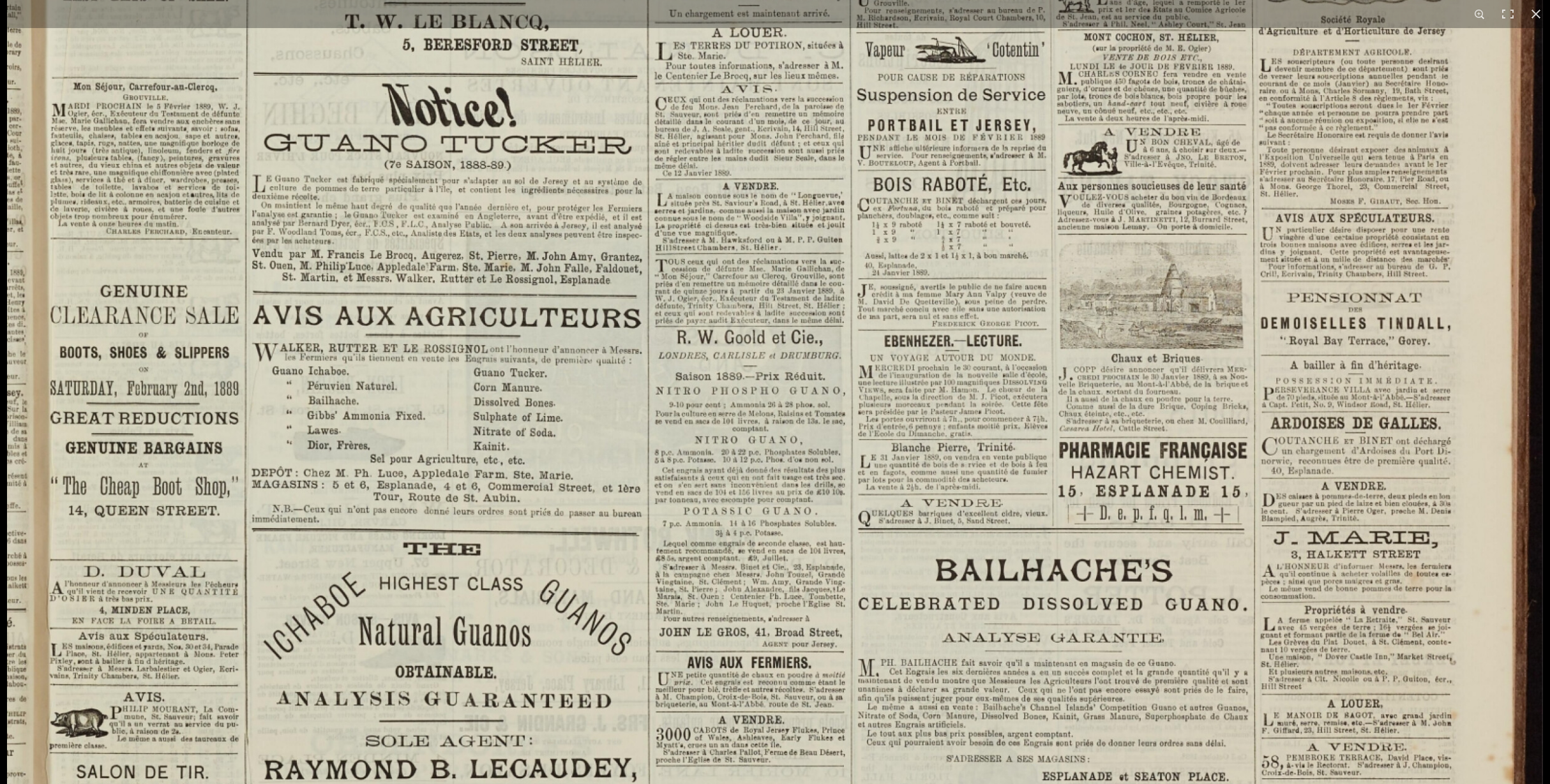
click at [1192, 421] on img at bounding box center [775, 392] width 1535 height 2172
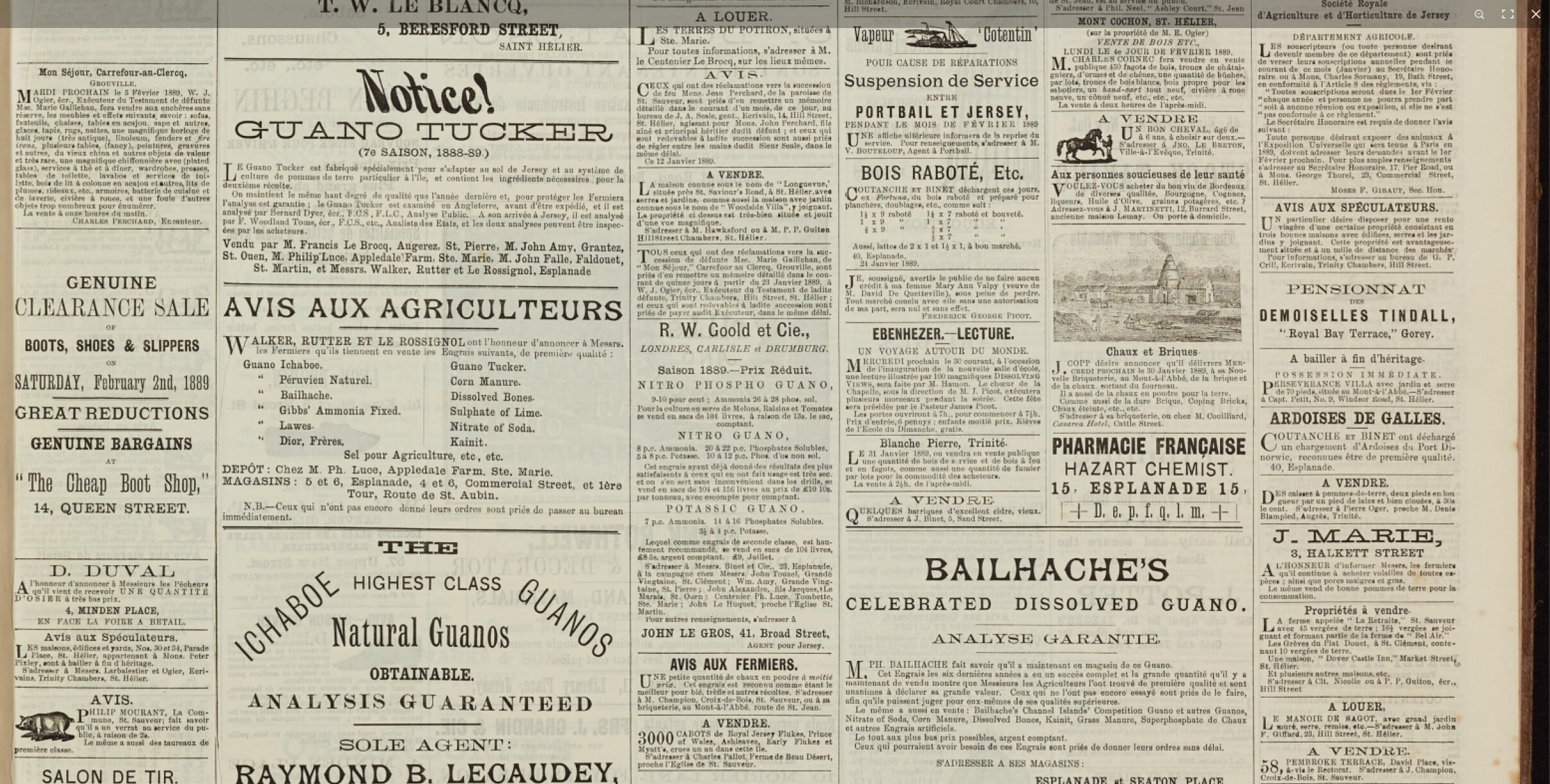
click at [1152, 405] on img at bounding box center [760, 387] width 1579 height 2233
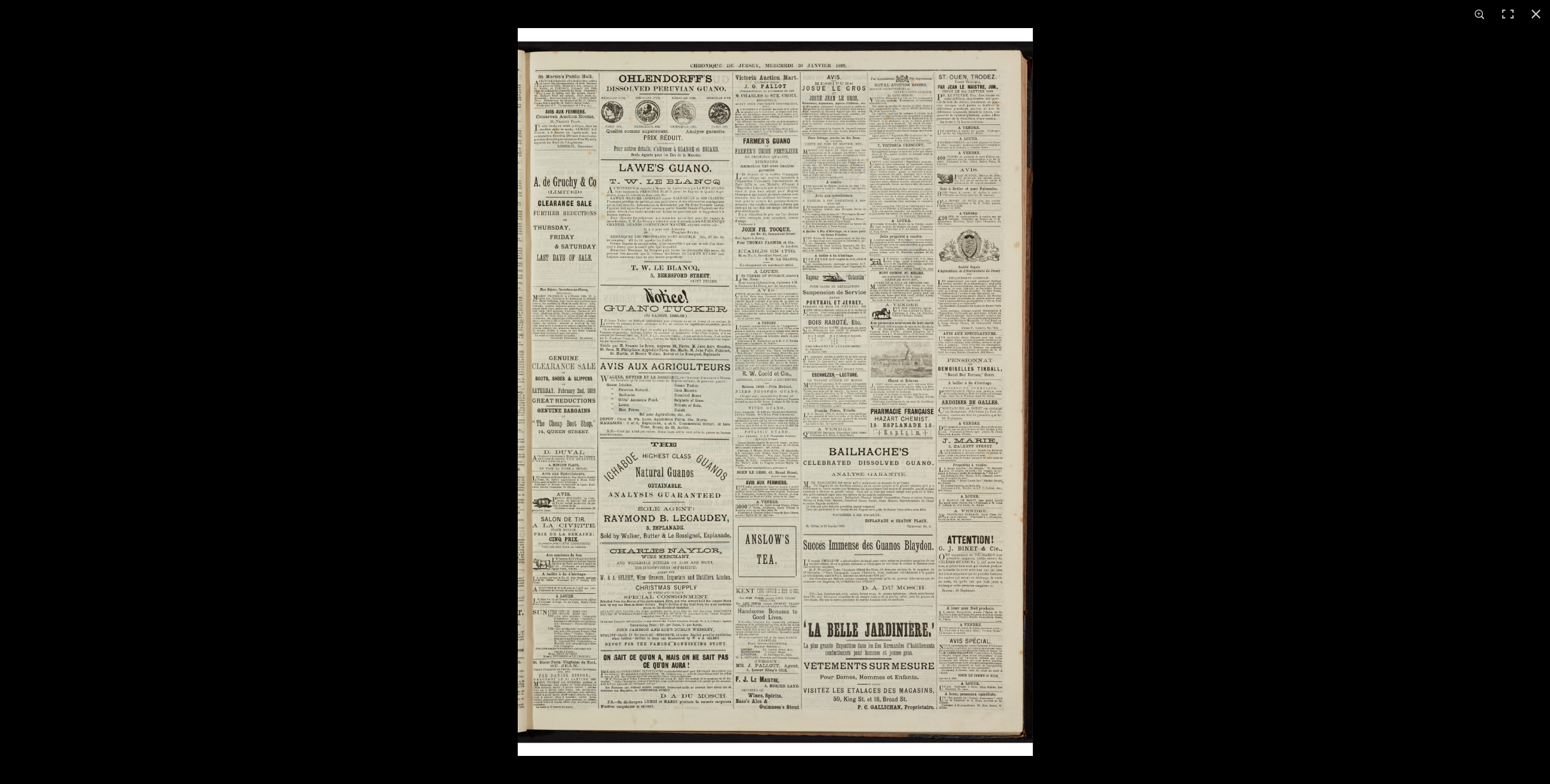
click at [928, 378] on img at bounding box center [775, 392] width 515 height 728
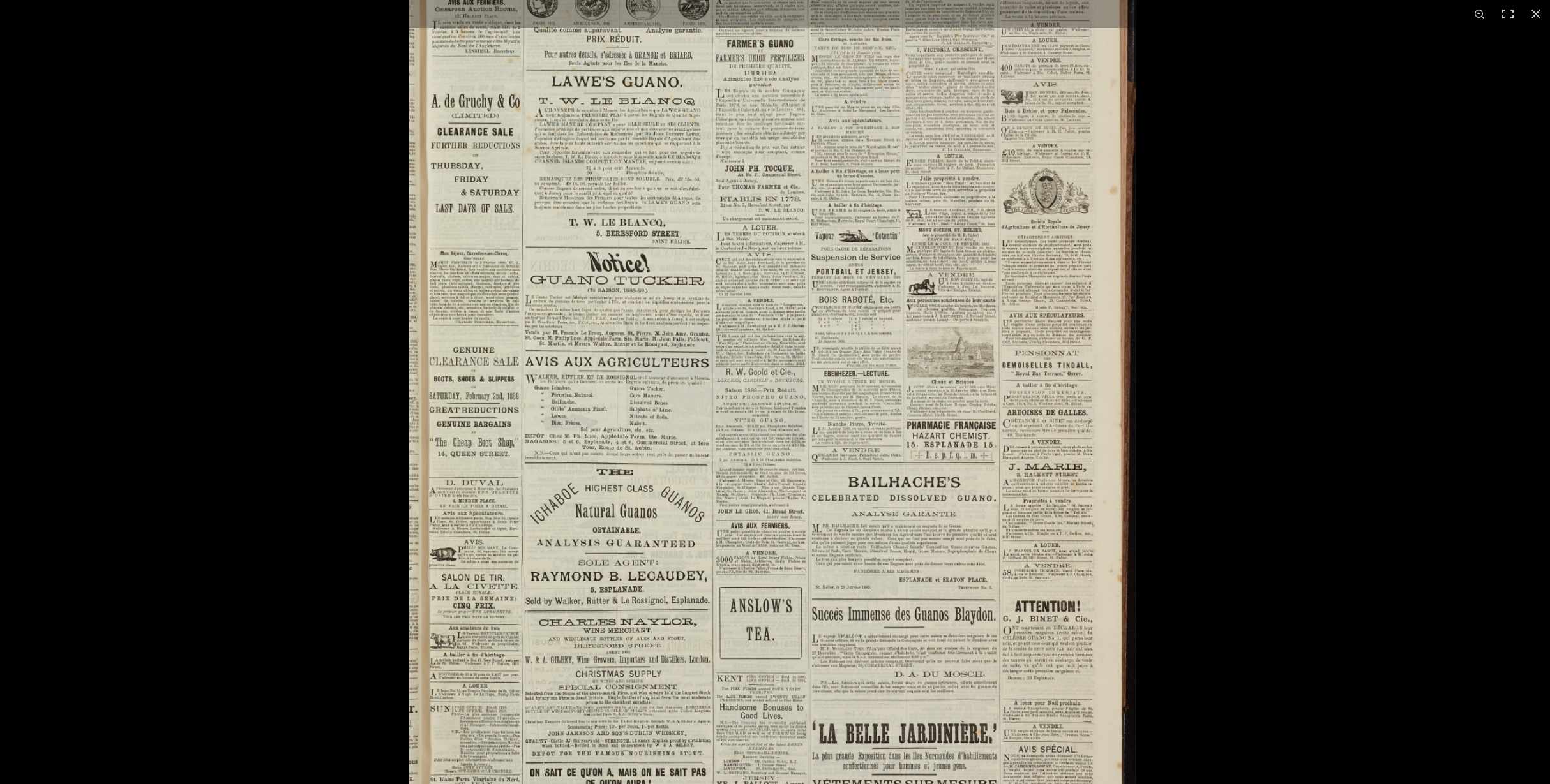
click at [928, 378] on img at bounding box center [773, 398] width 727 height 1027
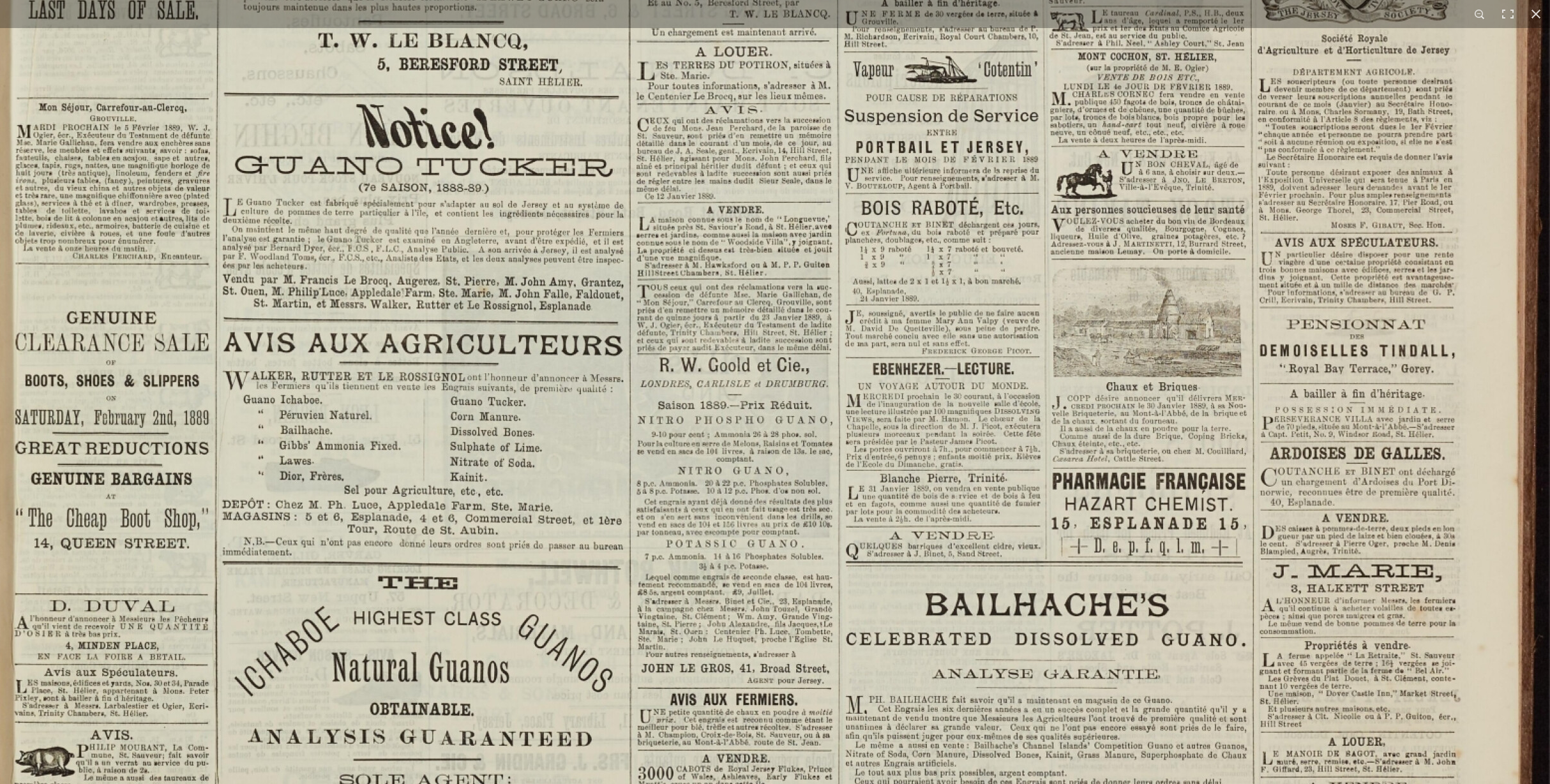
click at [1177, 350] on img at bounding box center [760, 421] width 1579 height 2233
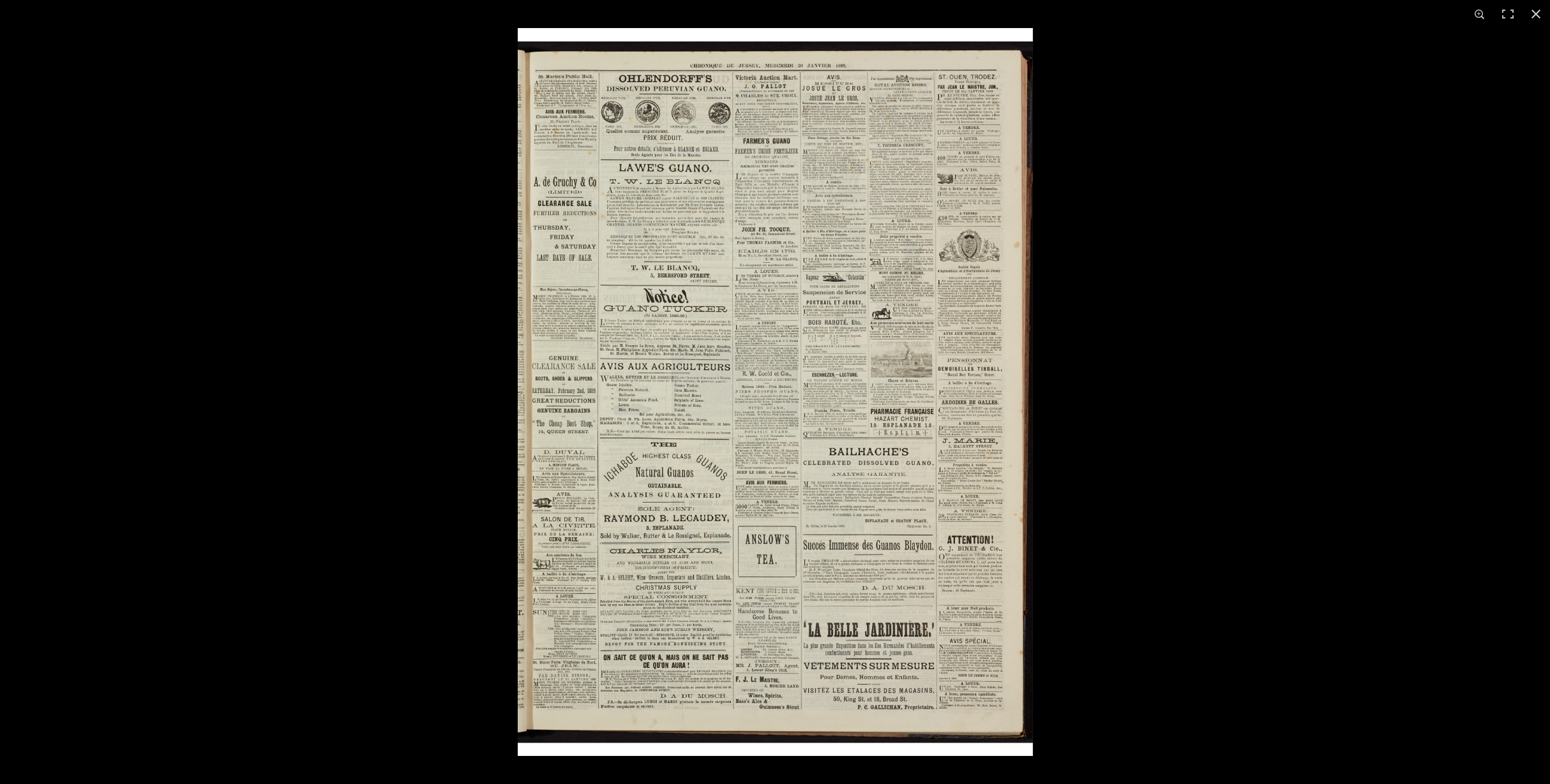
click at [924, 346] on img at bounding box center [775, 392] width 515 height 728
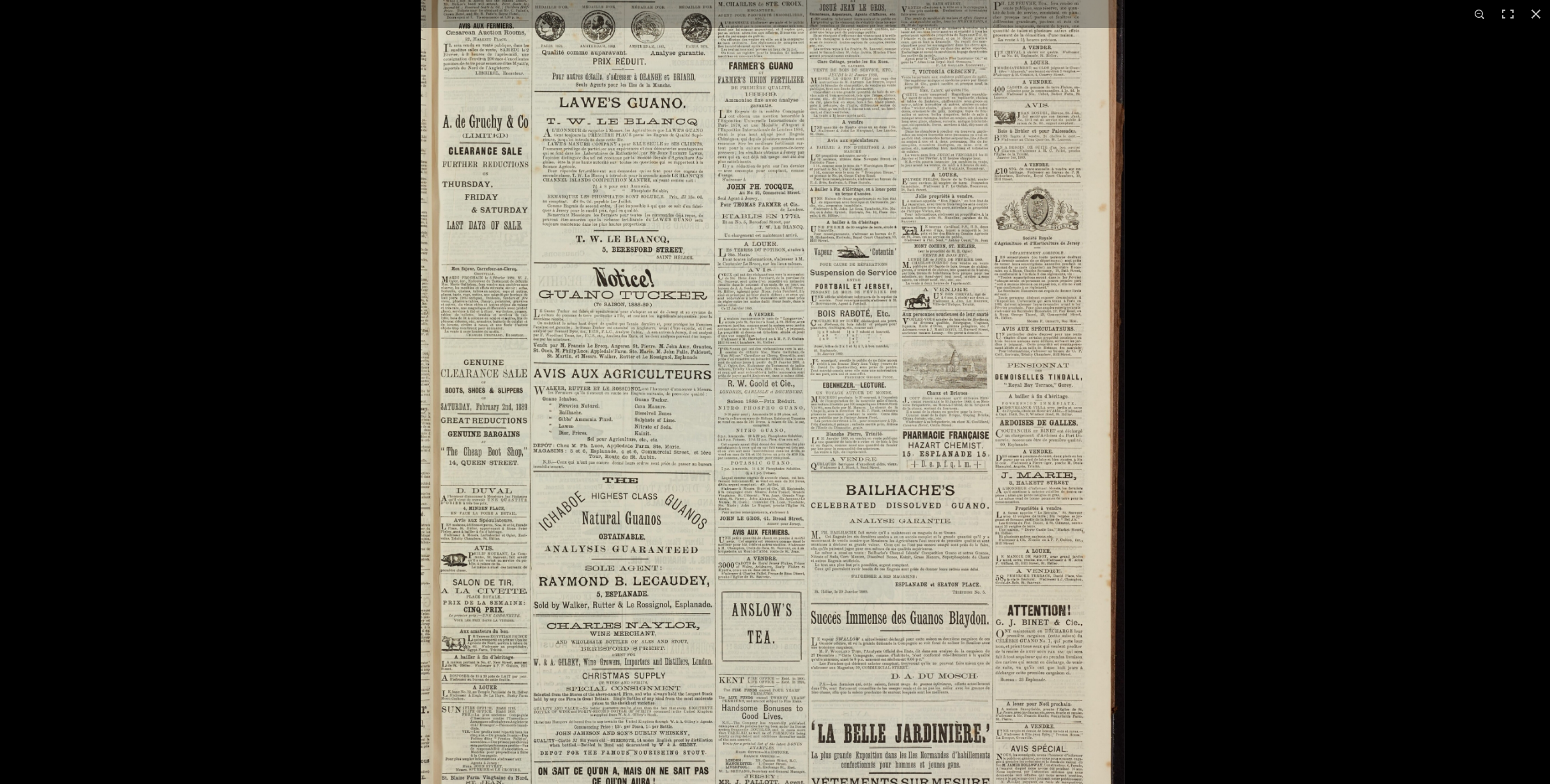
click at [924, 346] on img at bounding box center [772, 408] width 703 height 994
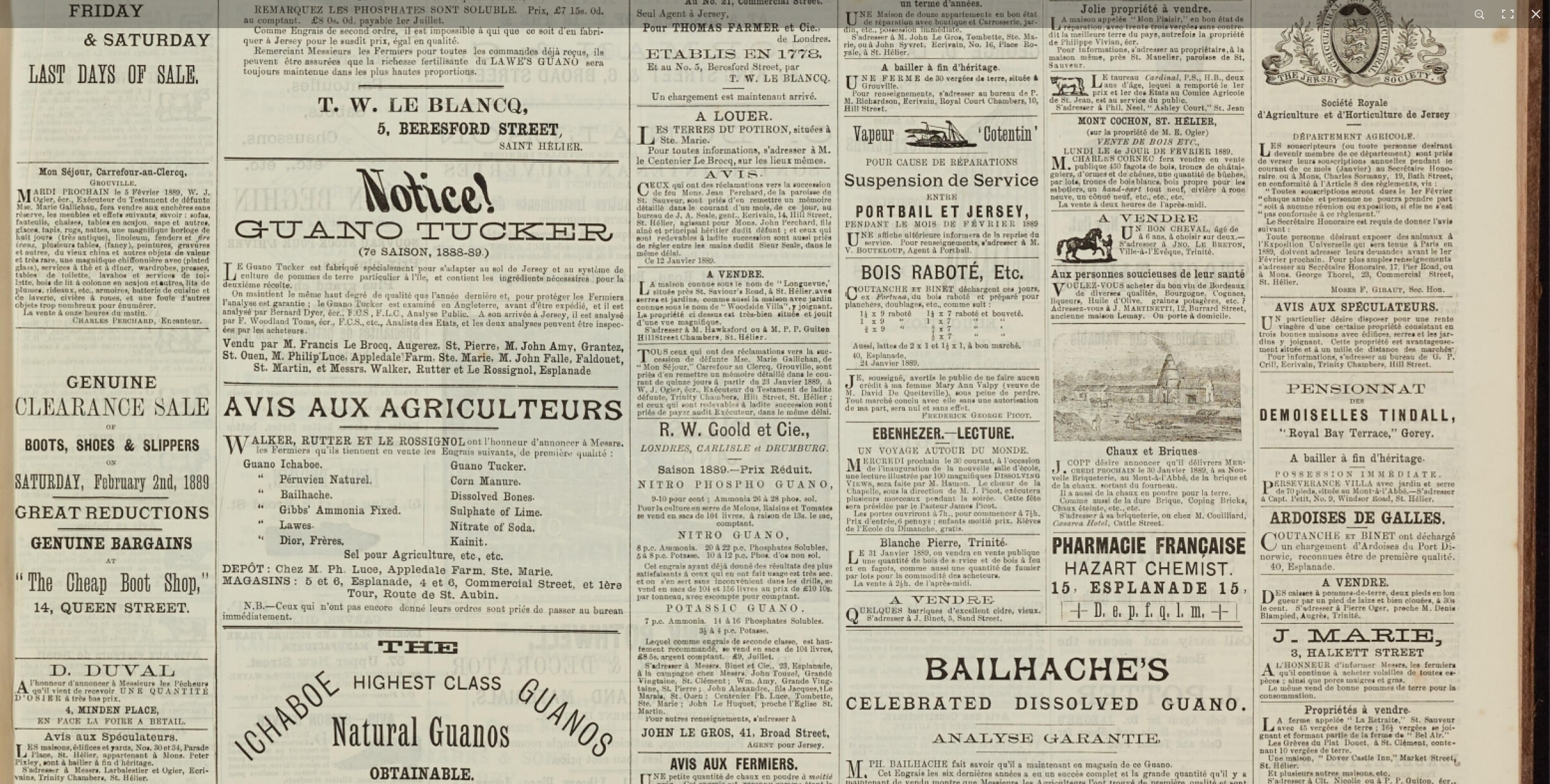
click at [1116, 374] on img at bounding box center [760, 486] width 1579 height 2233
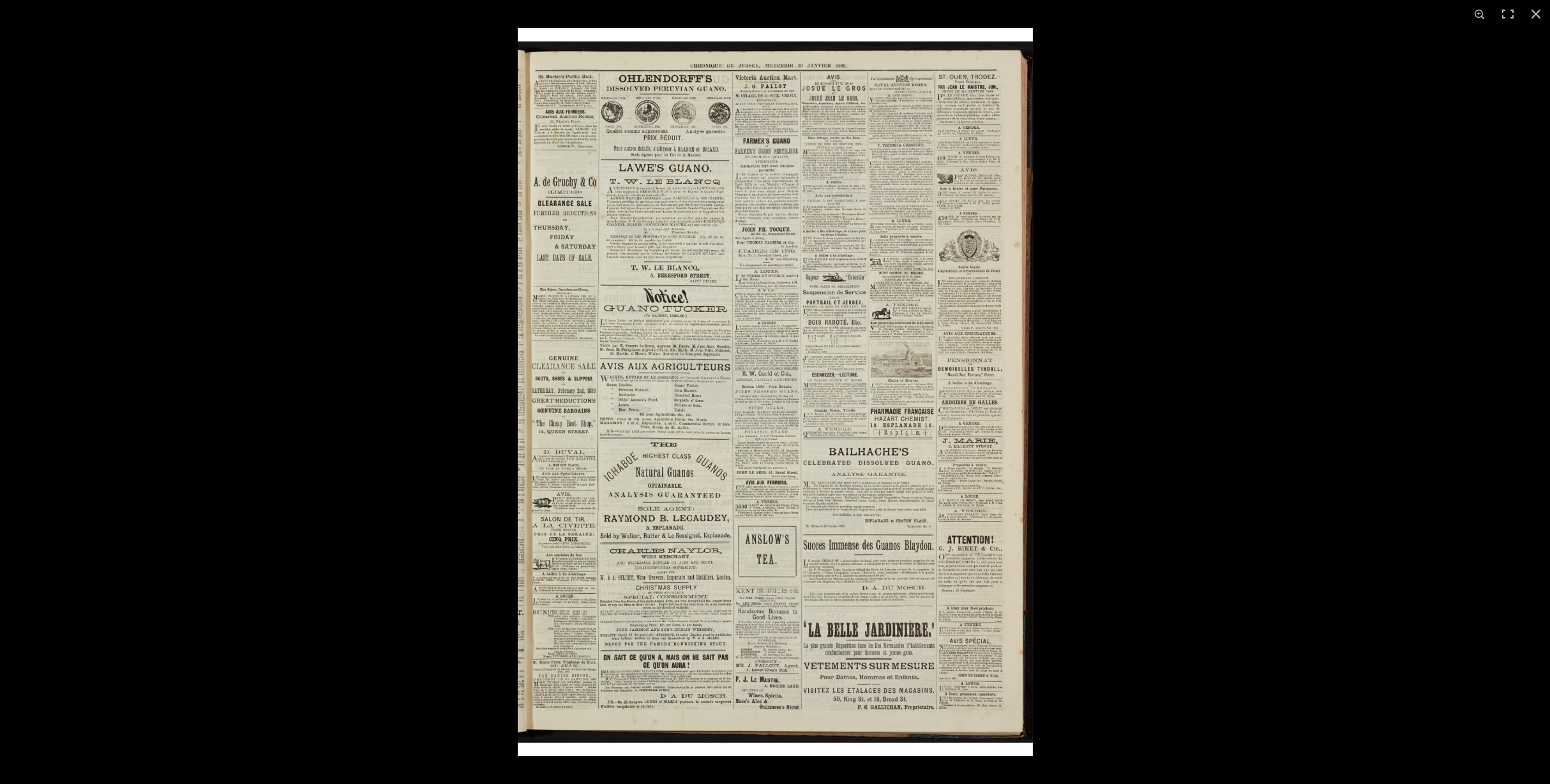
click at [894, 353] on img at bounding box center [775, 392] width 515 height 728
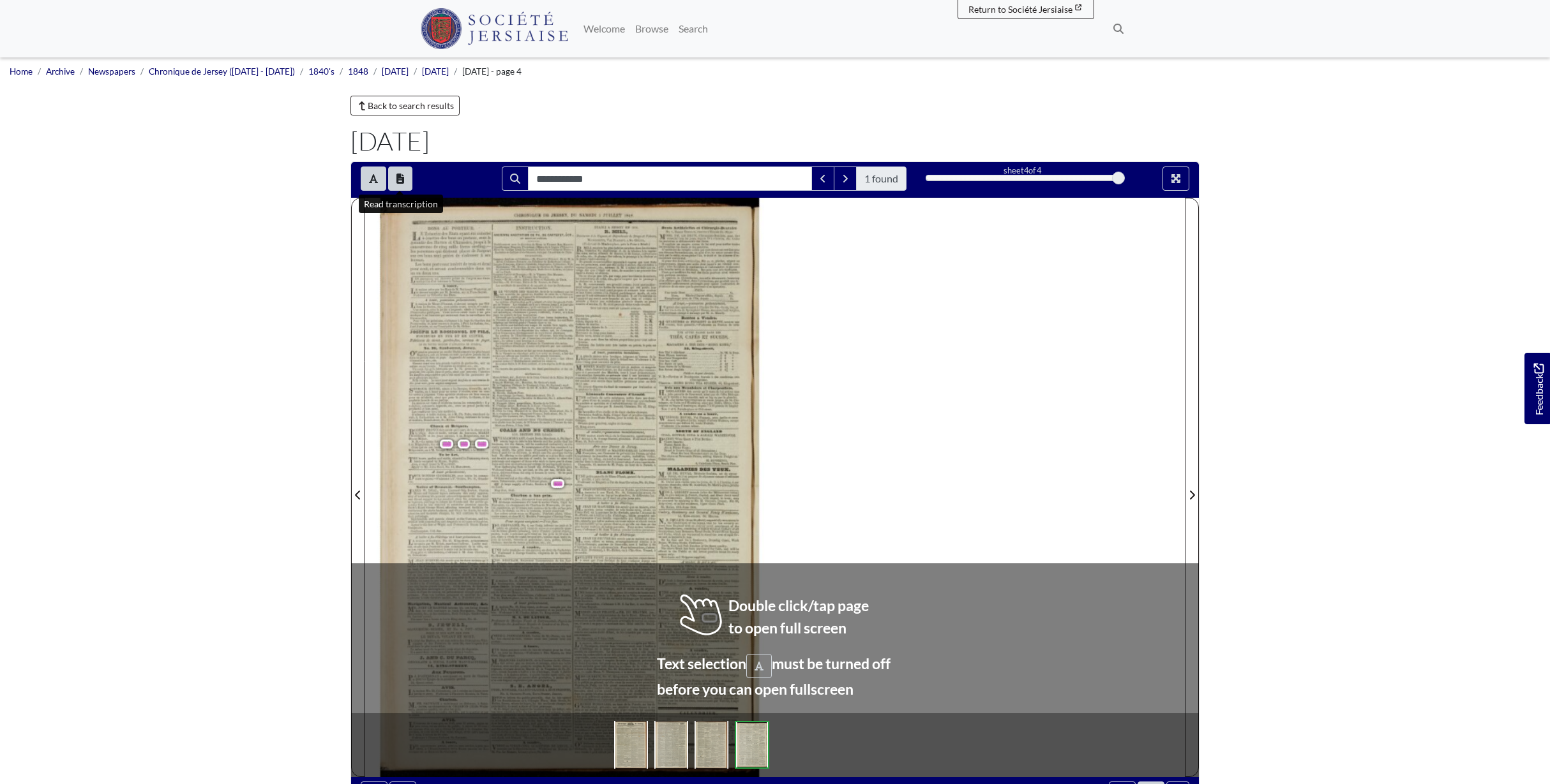
click at [395, 185] on button "Open transcription window" at bounding box center [400, 178] width 24 height 24
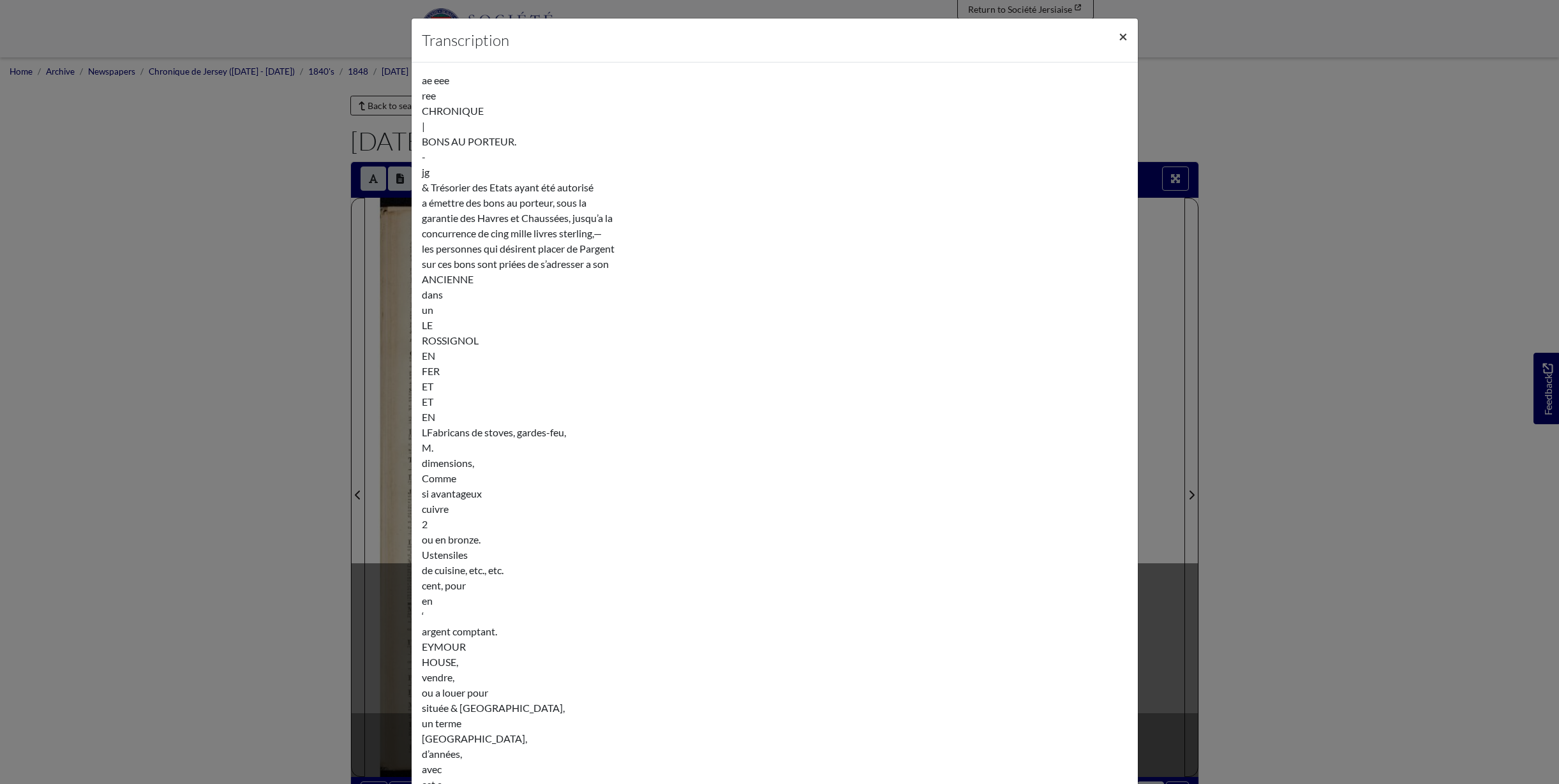
click at [1119, 35] on span "×" at bounding box center [1123, 36] width 9 height 19
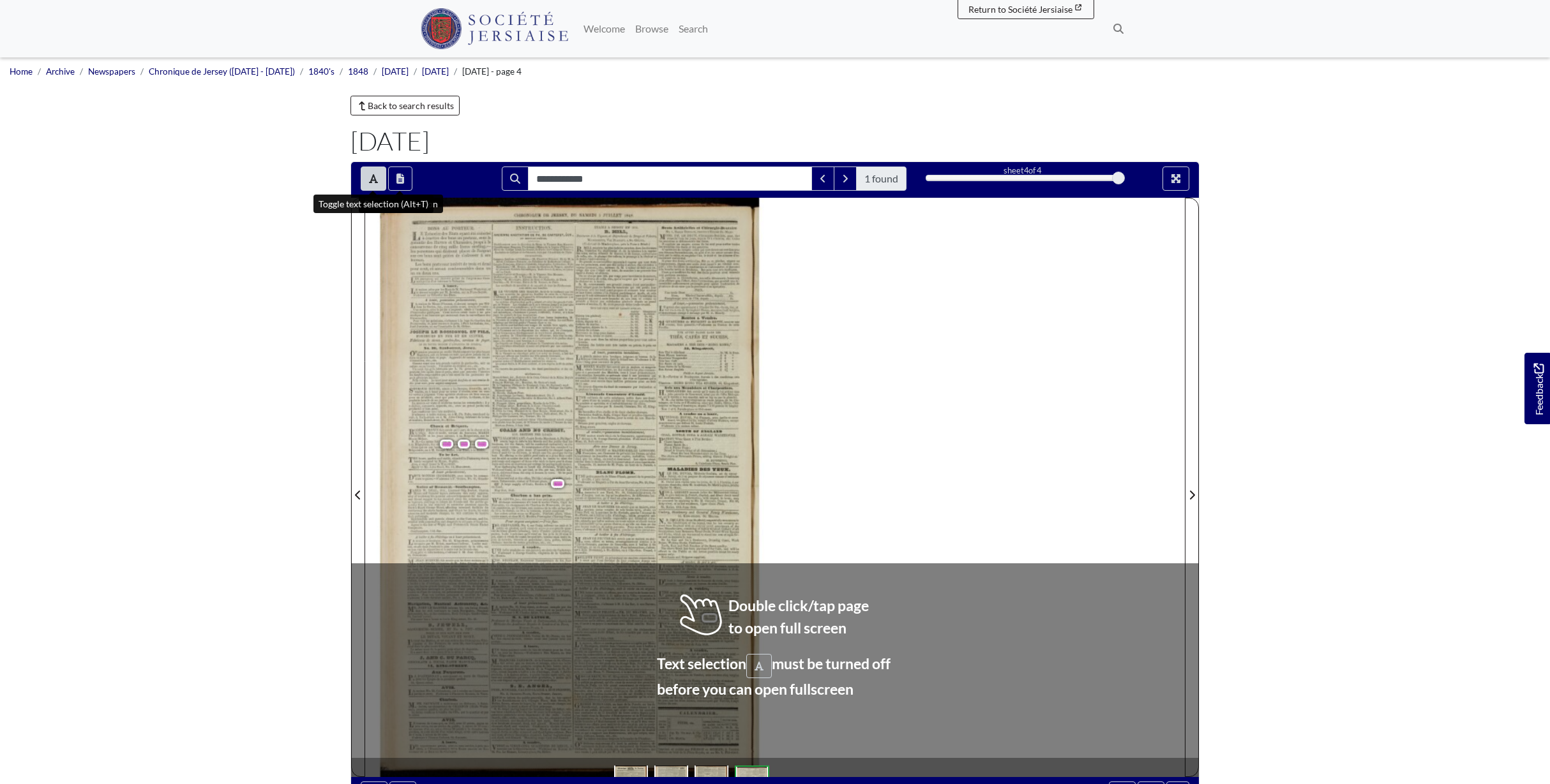
click at [370, 178] on icon "Toggle text selection (Alt+T)" at bounding box center [373, 178] width 9 height 10
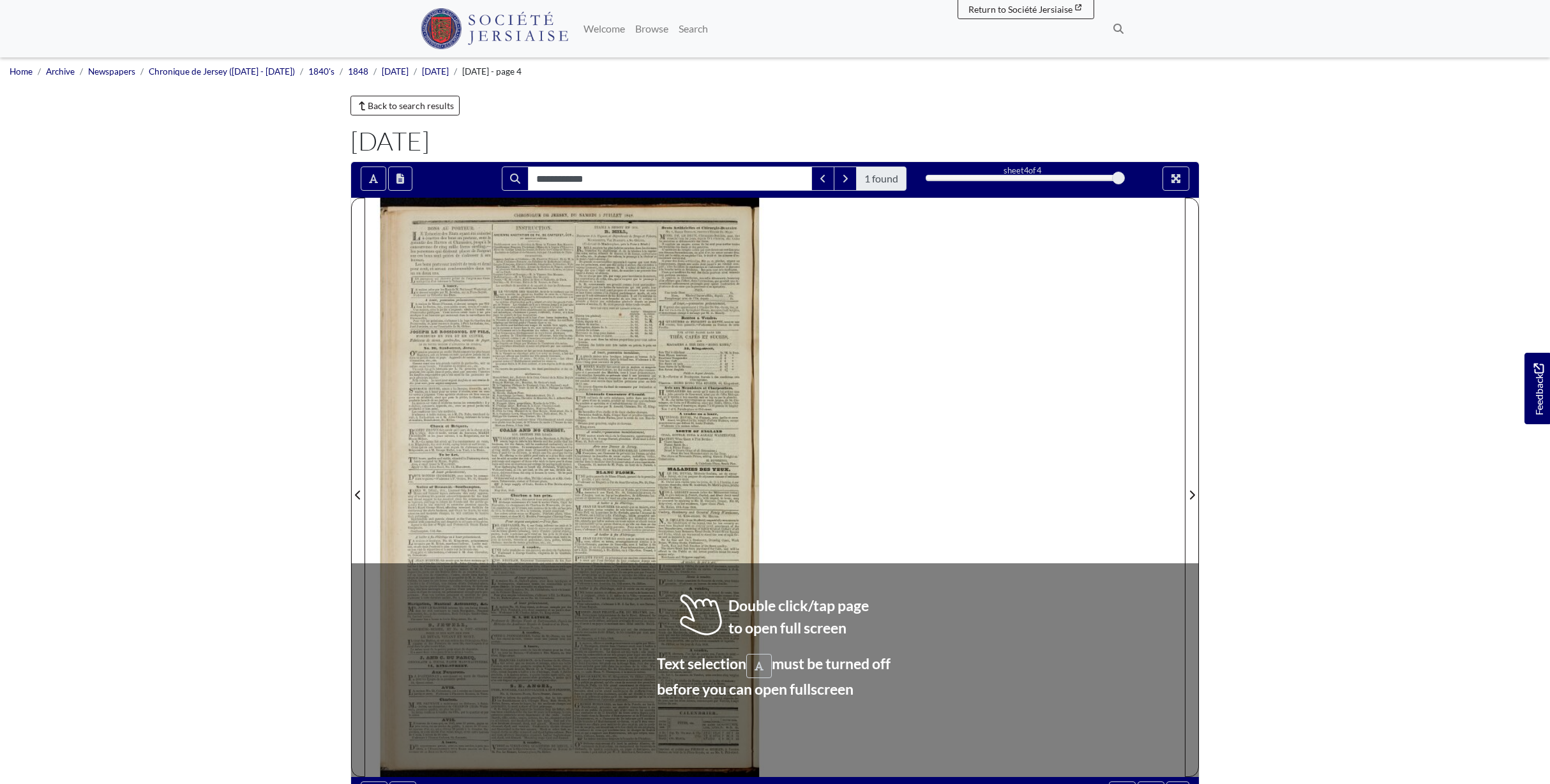
click at [517, 453] on div at bounding box center [569, 488] width 410 height 579
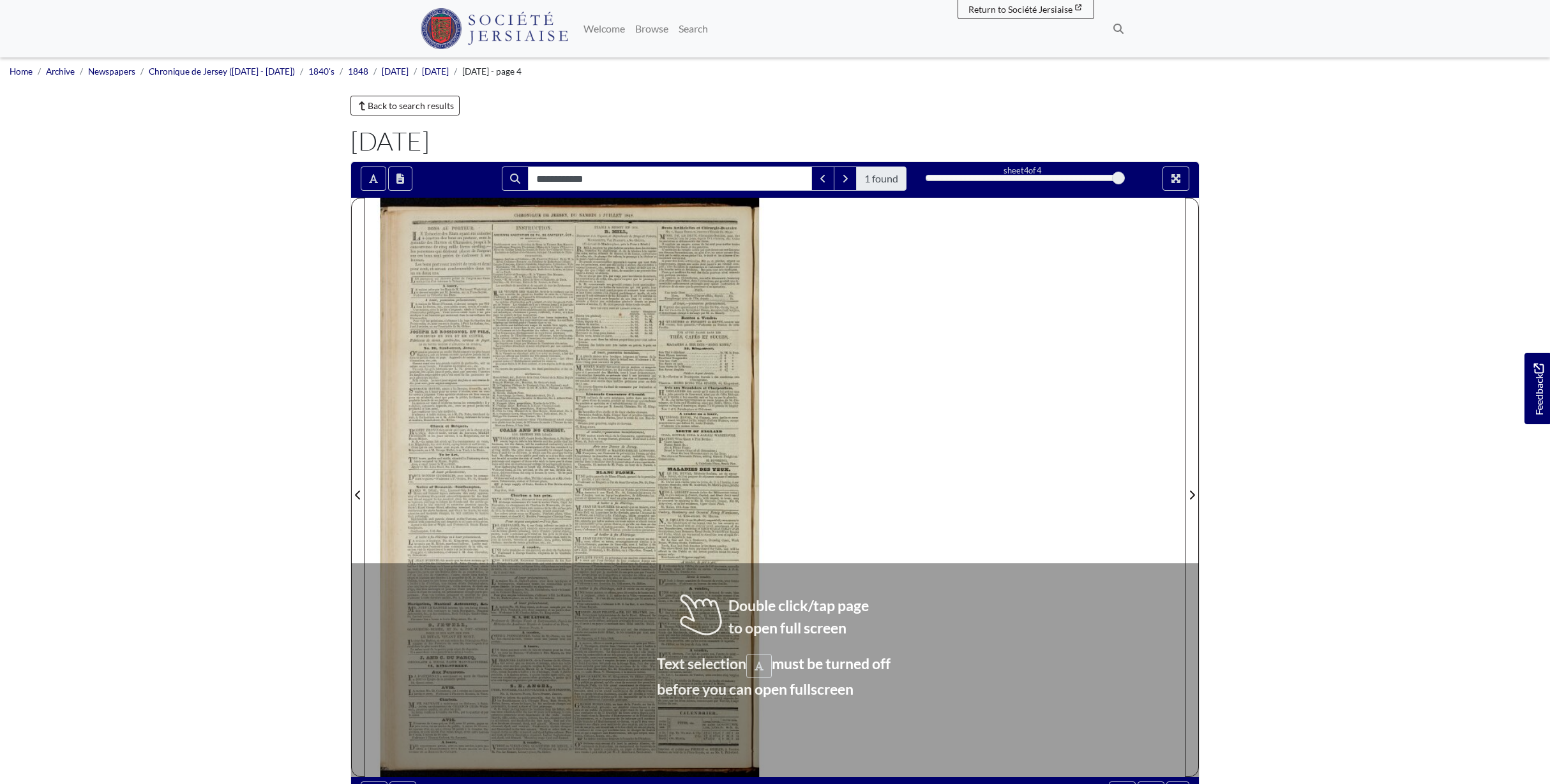
click at [517, 453] on div at bounding box center [569, 488] width 410 height 579
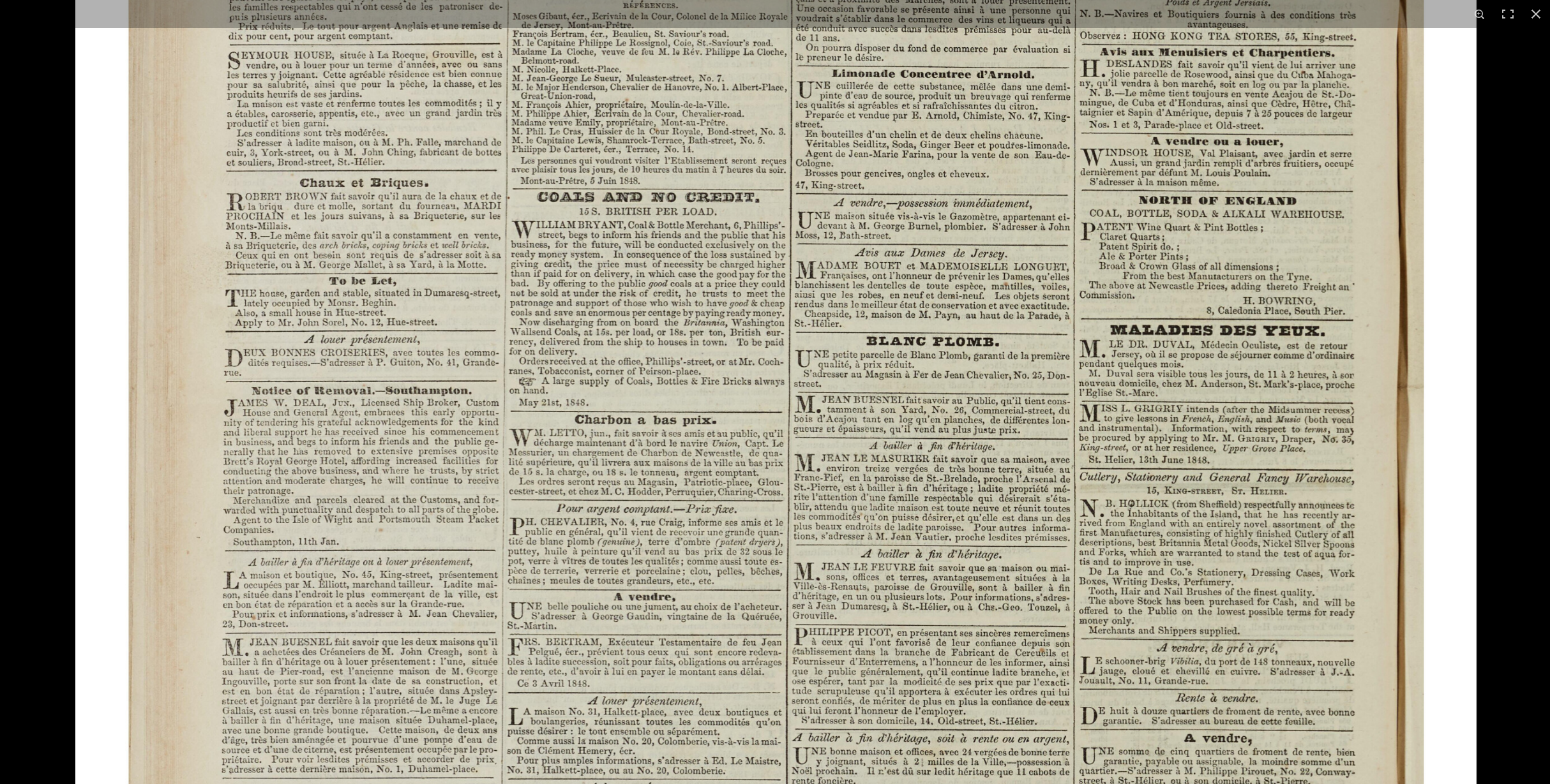
click at [528, 472] on img at bounding box center [775, 392] width 1401 height 1979
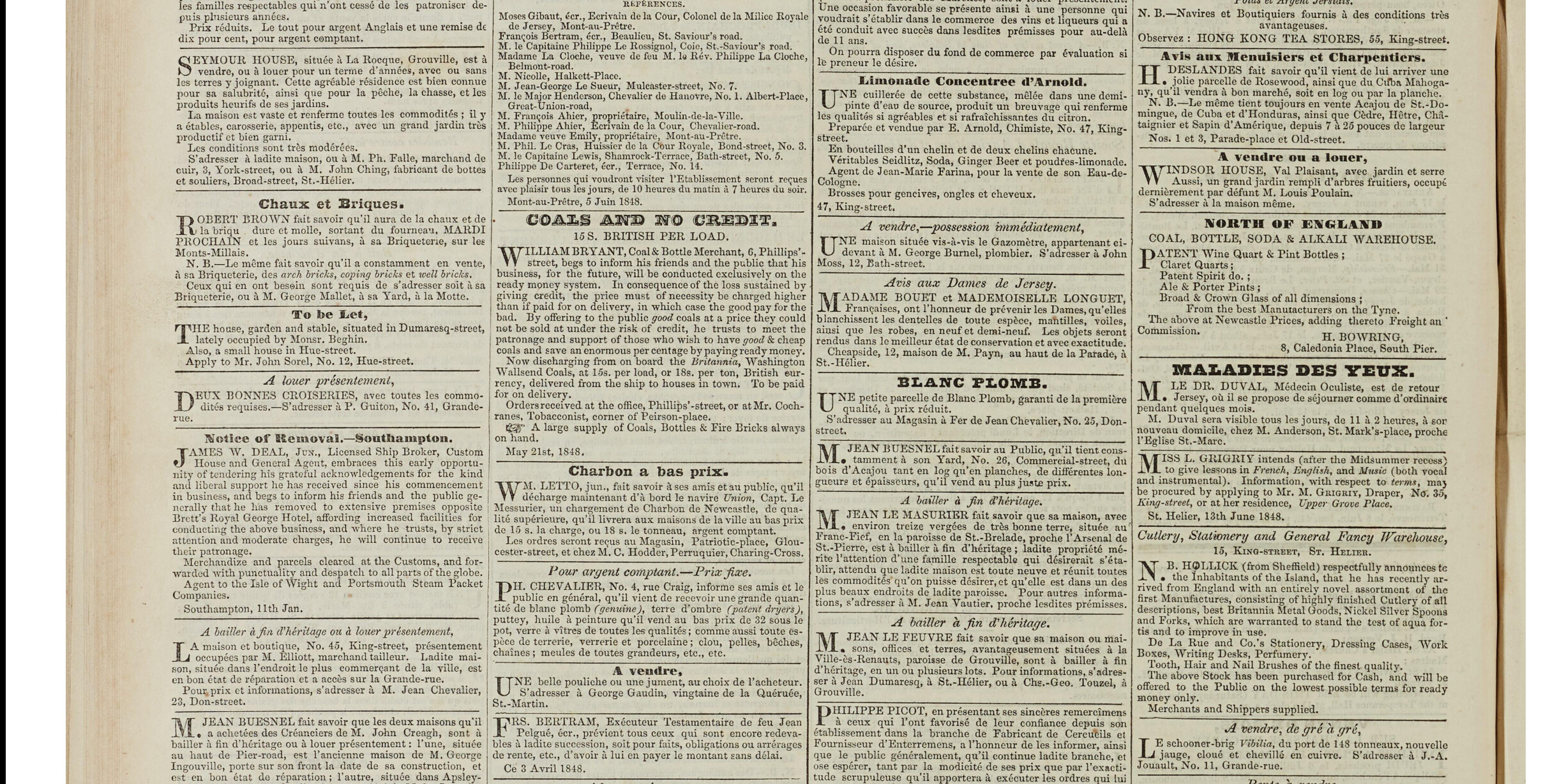
click at [691, 499] on img at bounding box center [795, 440] width 1579 height 2233
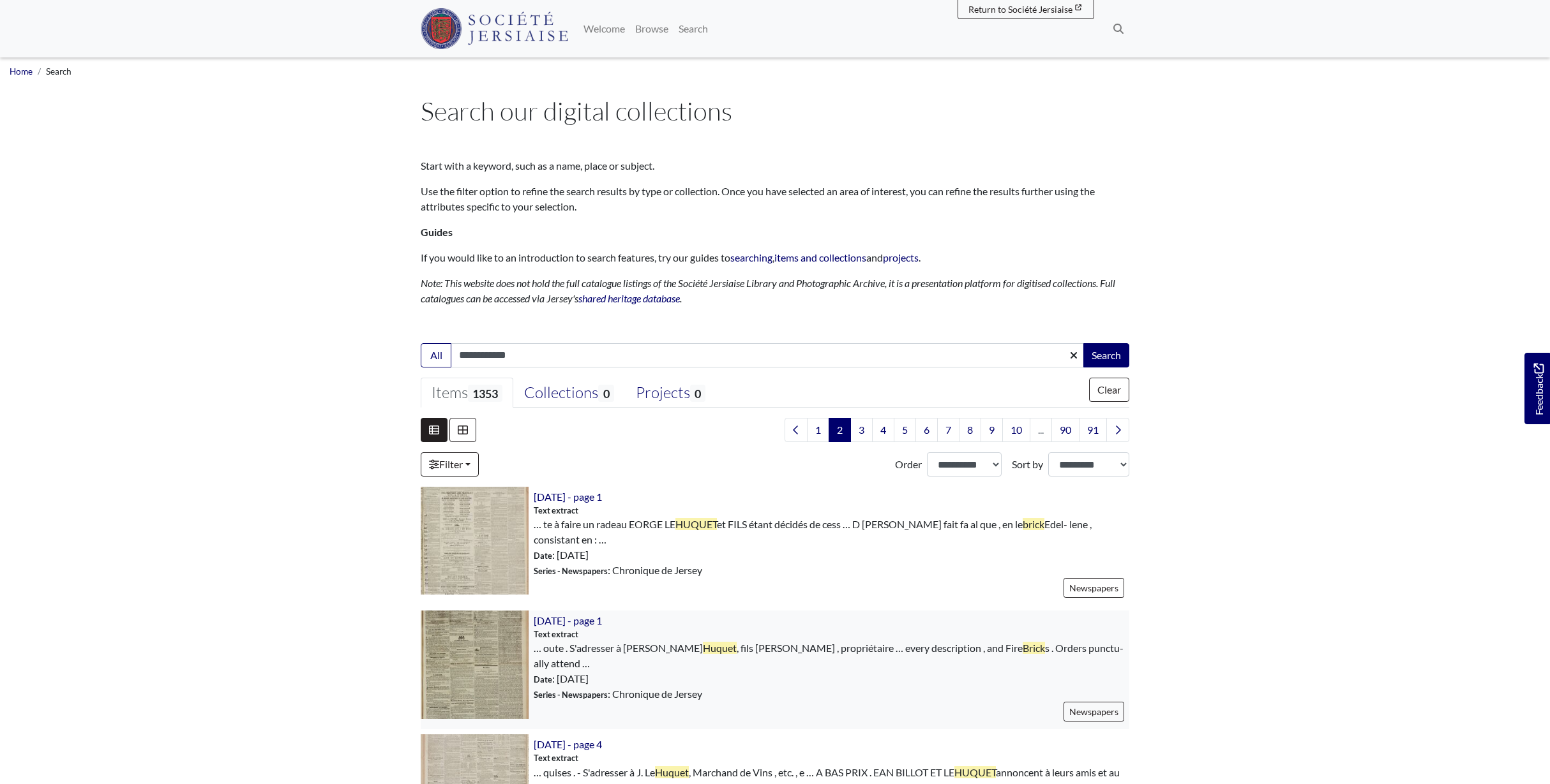
click at [493, 652] on img at bounding box center [474, 664] width 108 height 108
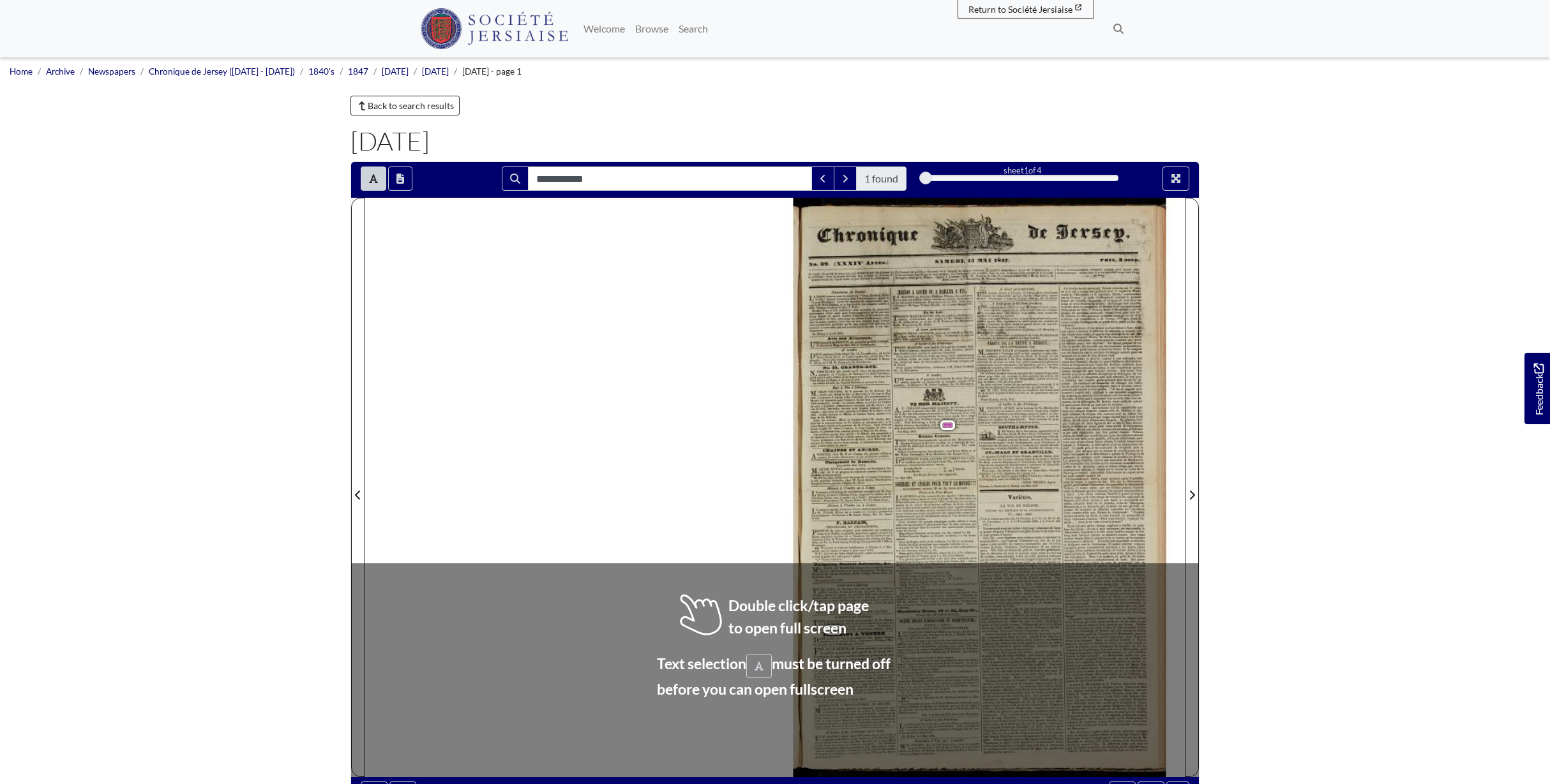
click at [962, 470] on span "British" at bounding box center [961, 468] width 12 height 5
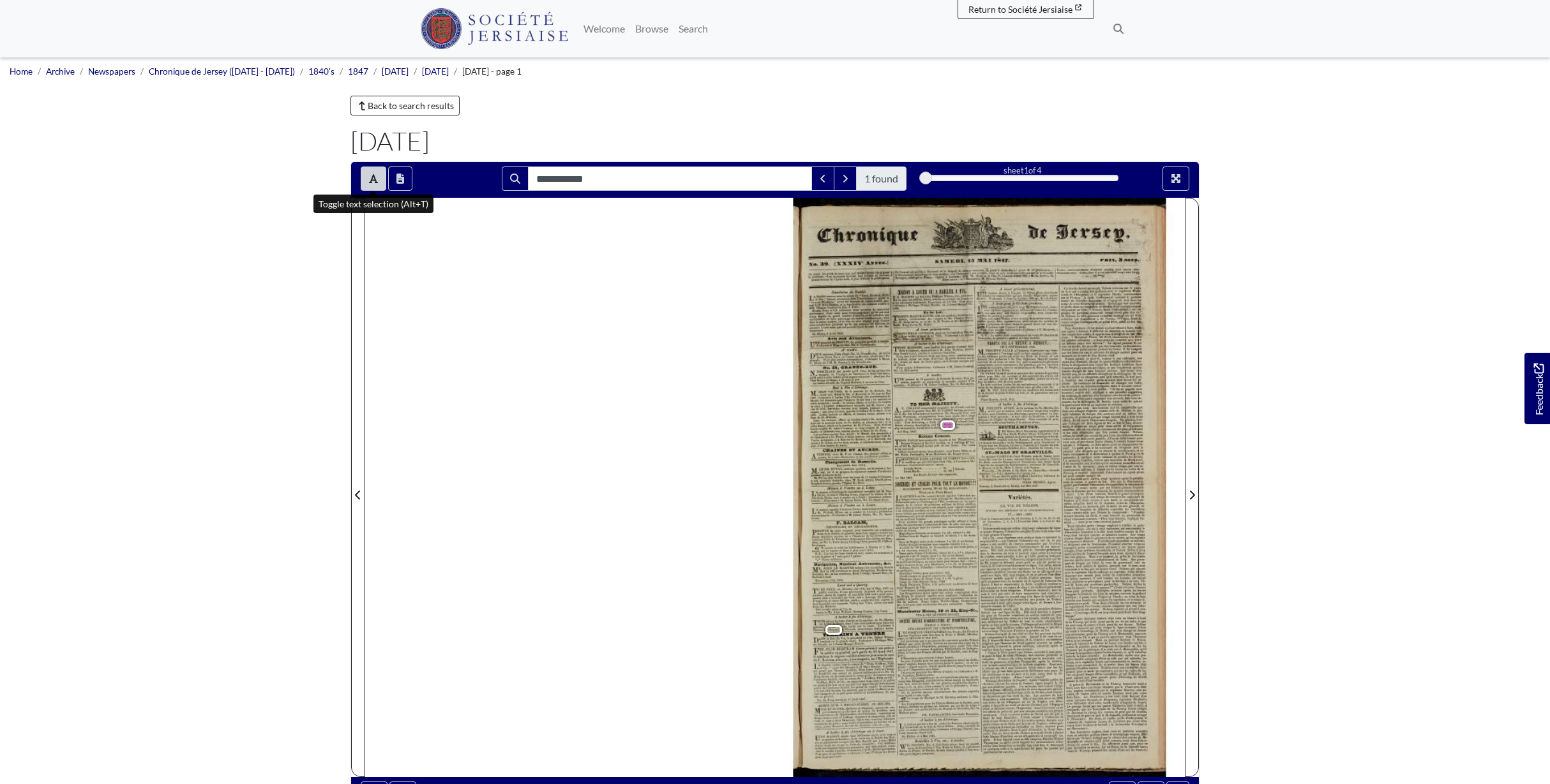
click at [379, 172] on button "Toggle text selection (Alt+T)" at bounding box center [374, 178] width 26 height 24
click at [970, 445] on div at bounding box center [979, 488] width 410 height 579
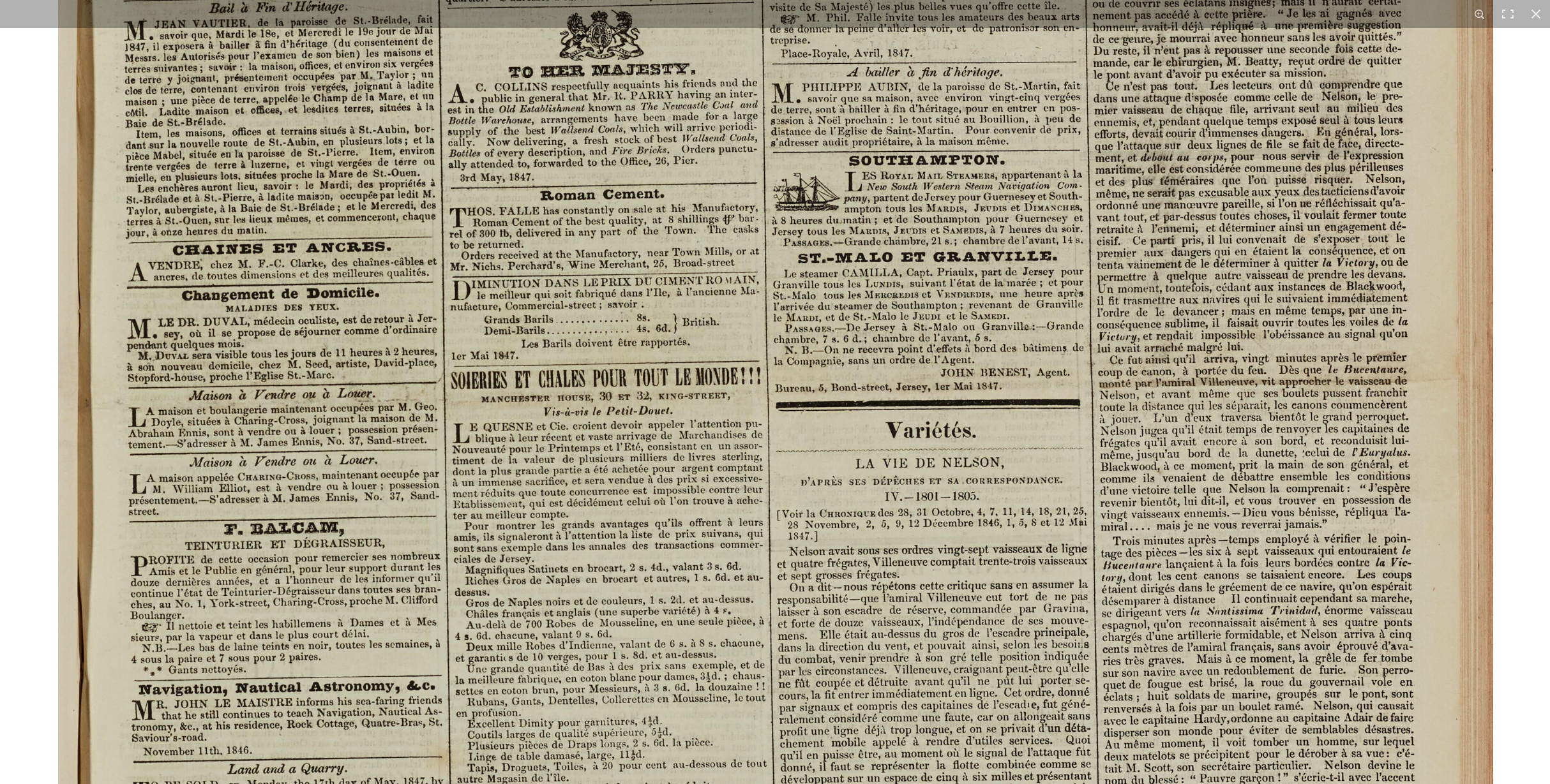
click at [855, 402] on img at bounding box center [775, 392] width 1579 height 2233
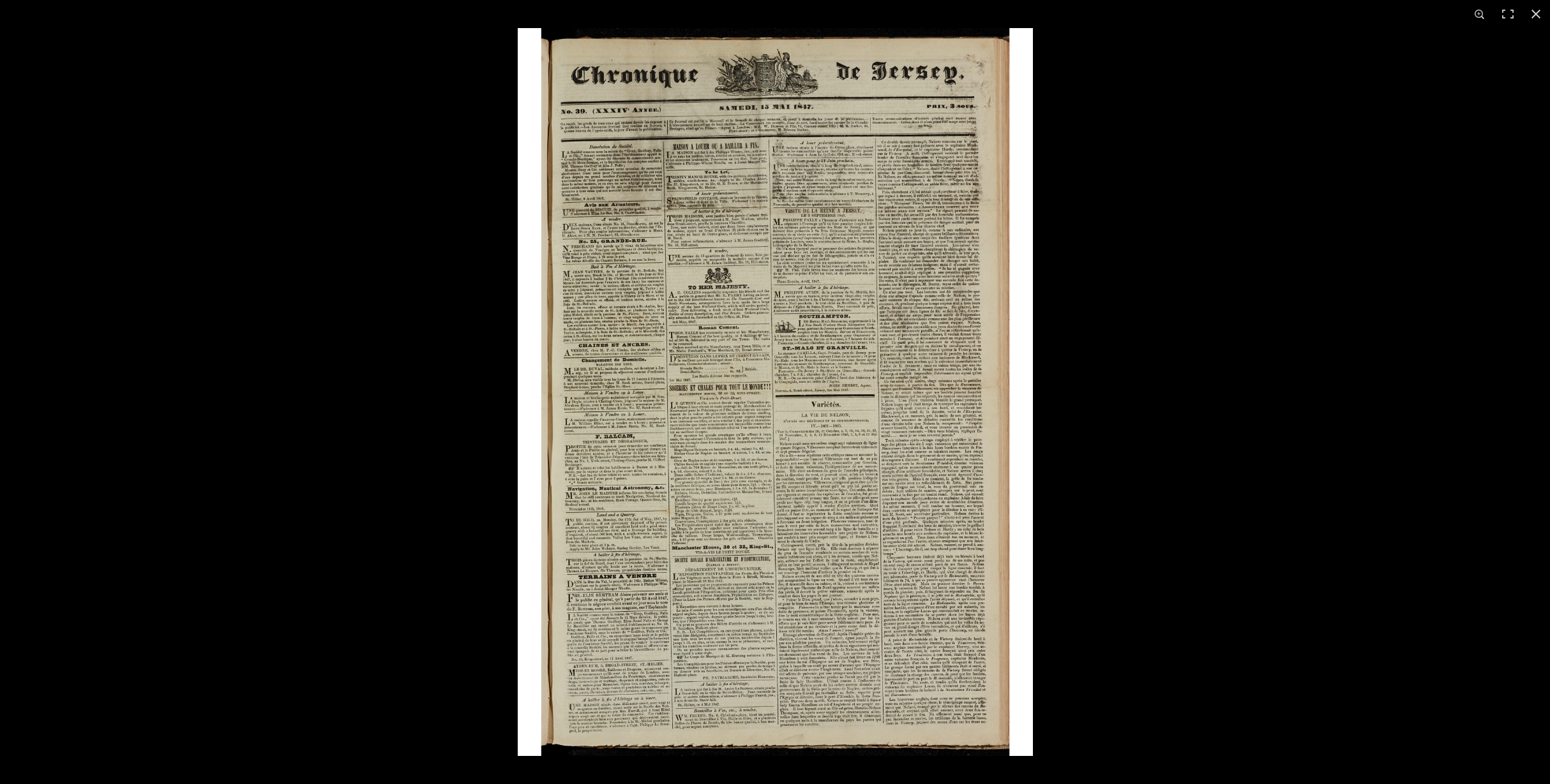
click at [770, 249] on img at bounding box center [775, 392] width 515 height 728
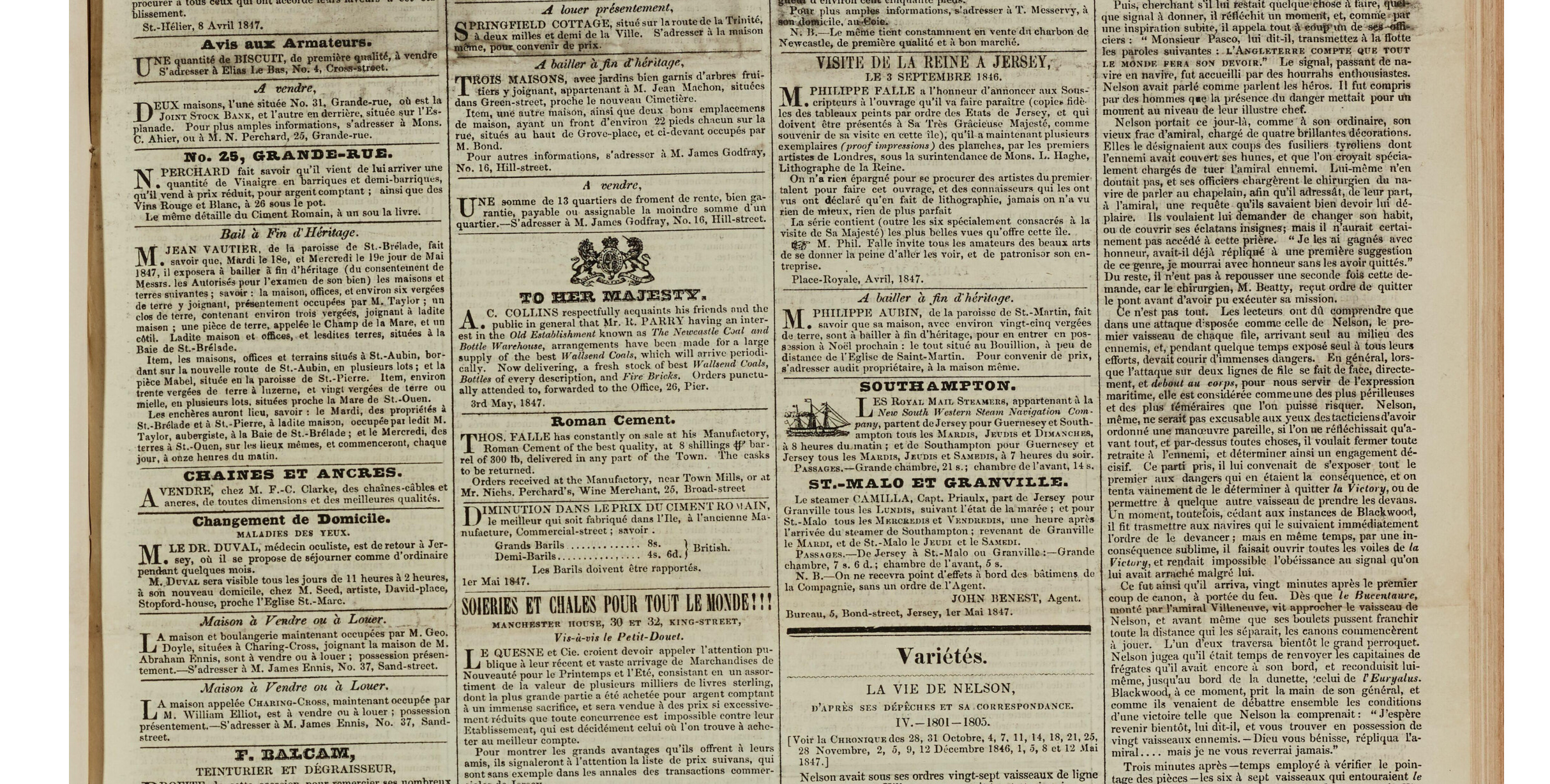
click at [721, 240] on img at bounding box center [786, 617] width 1579 height 2233
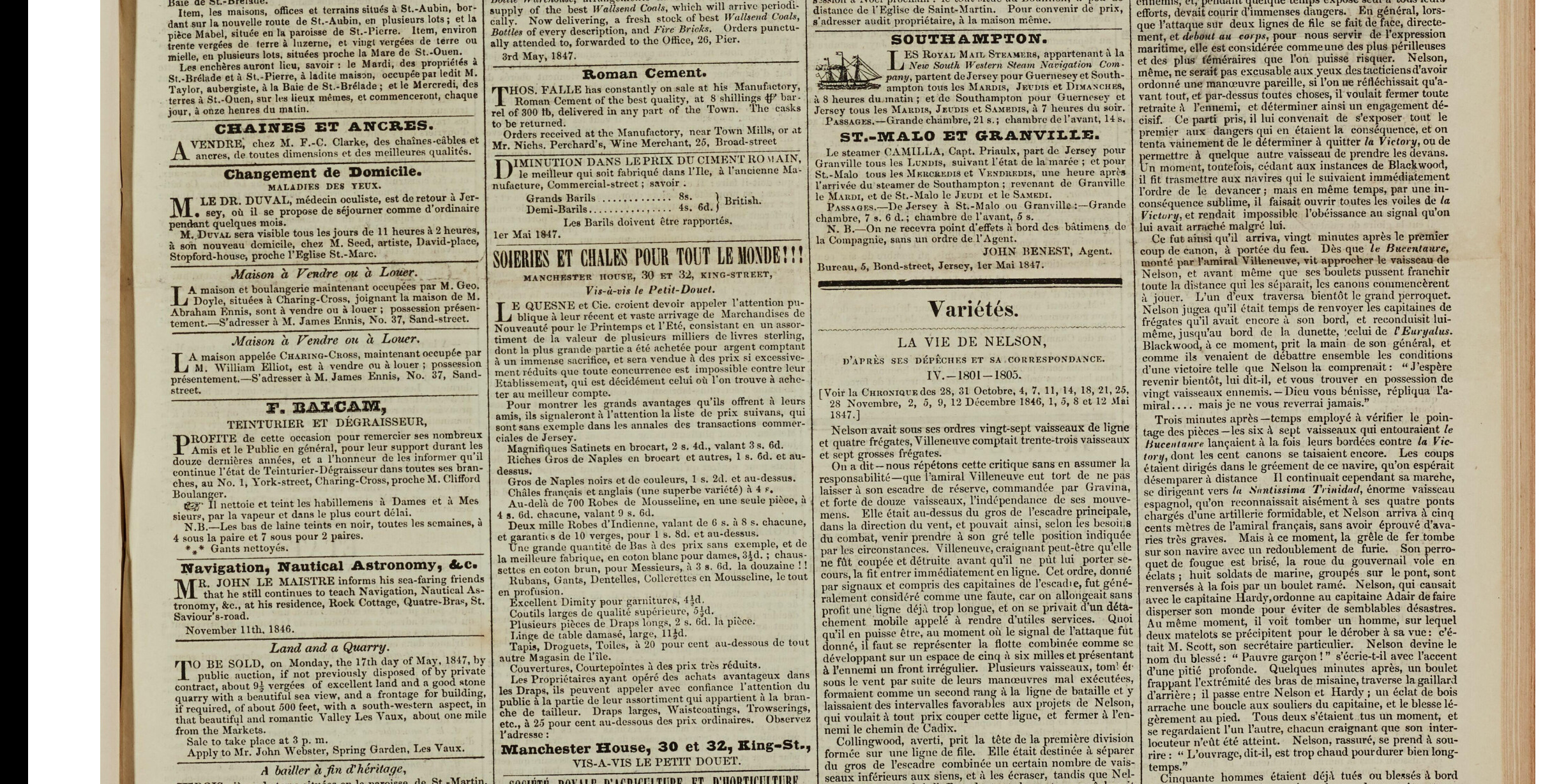
click at [802, 109] on img at bounding box center [817, 271] width 1579 height 2233
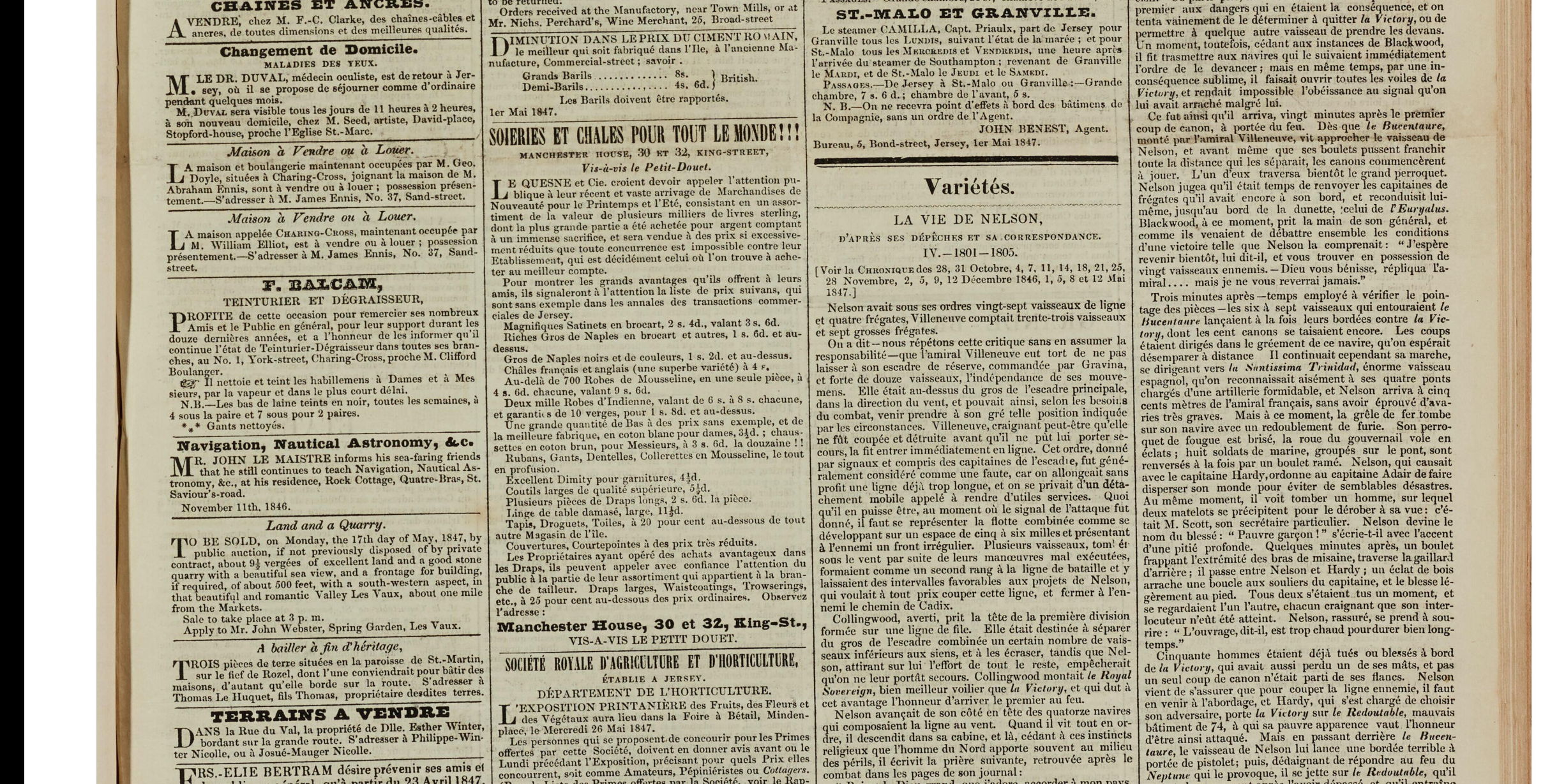
click at [602, 441] on img at bounding box center [813, 149] width 1579 height 2233
